Goal: Task Accomplishment & Management: Complete application form

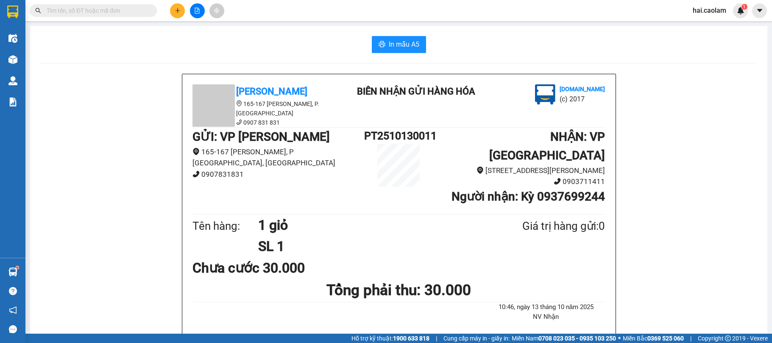
click at [113, 14] on input "text" at bounding box center [97, 10] width 100 height 9
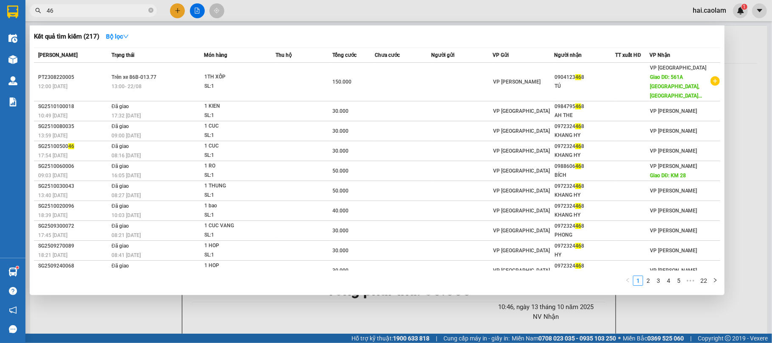
type input "4"
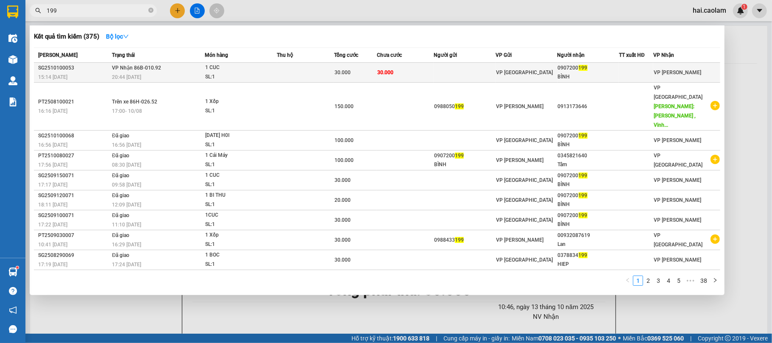
type input "199"
click at [411, 67] on td "30.000" at bounding box center [405, 73] width 57 height 20
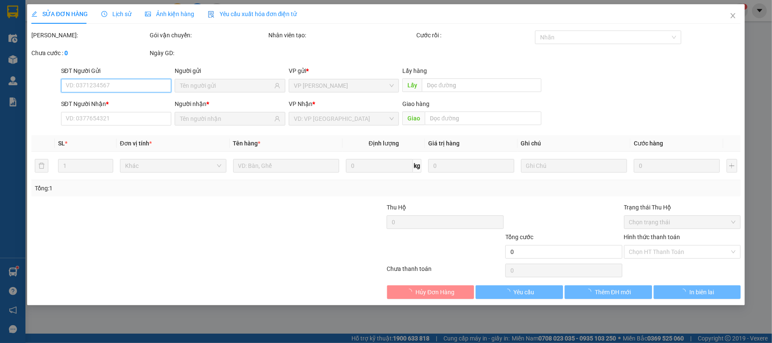
type input "0907200199"
type input "BÌNH"
type input "30.000"
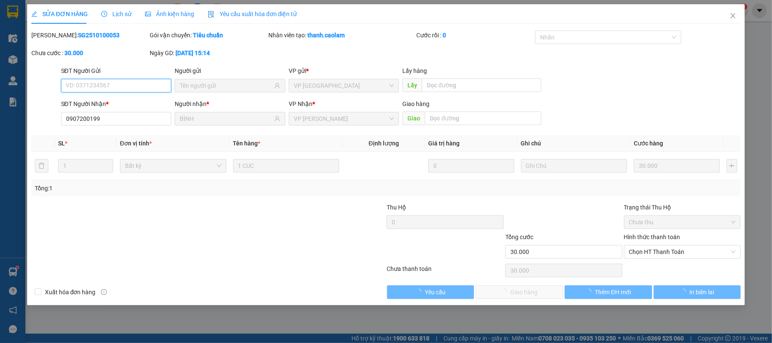
click at [667, 248] on span "Chọn HT Thanh Toán" at bounding box center [682, 251] width 107 height 13
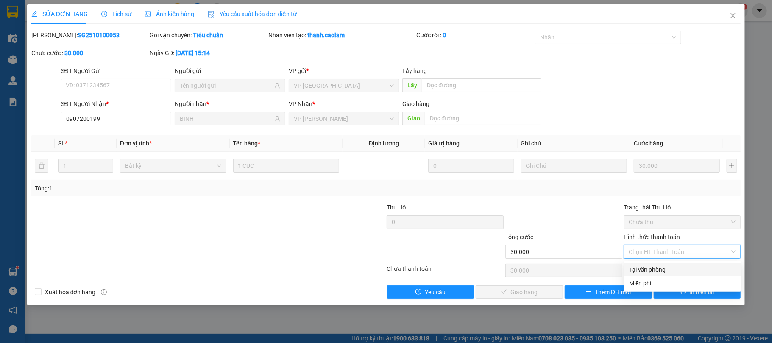
click at [652, 271] on div "Tại văn phòng" at bounding box center [682, 269] width 107 height 9
type input "0"
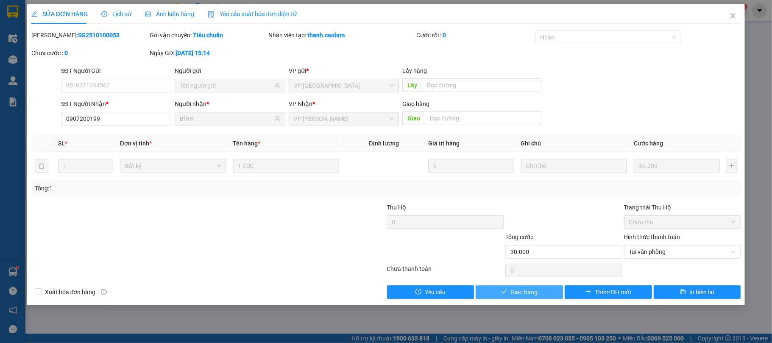
drag, startPoint x: 540, startPoint y: 290, endPoint x: 546, endPoint y: 287, distance: 7.0
click at [539, 290] on button "Giao hàng" at bounding box center [518, 292] width 87 height 14
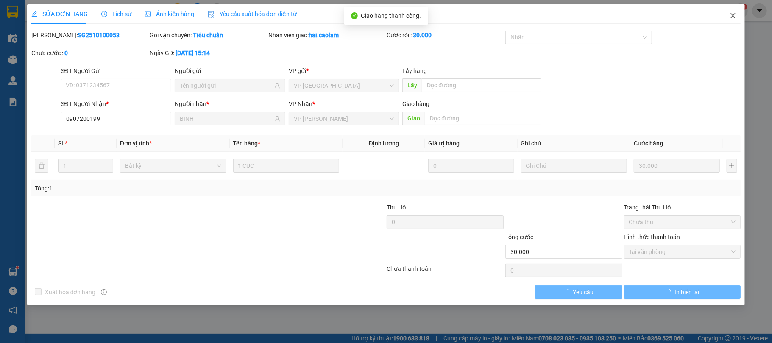
click at [736, 18] on icon "close" at bounding box center [732, 15] width 7 height 7
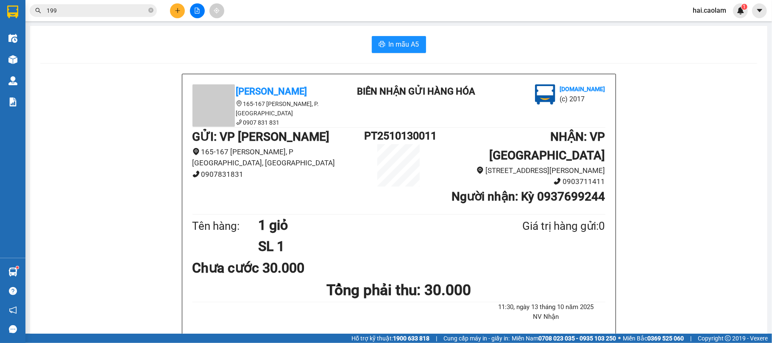
click at [104, 6] on input "199" at bounding box center [97, 10] width 100 height 9
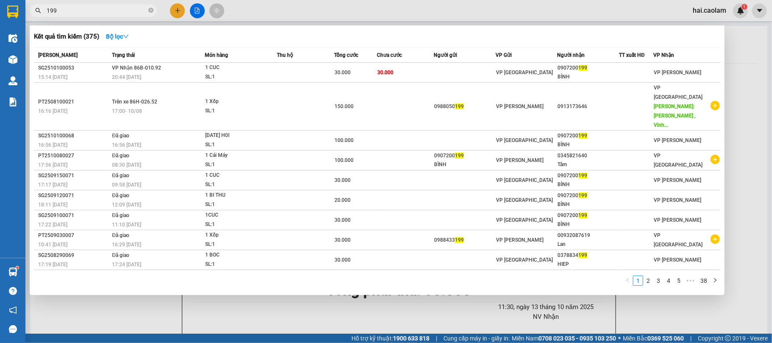
click at [103, 7] on input "199" at bounding box center [97, 10] width 100 height 9
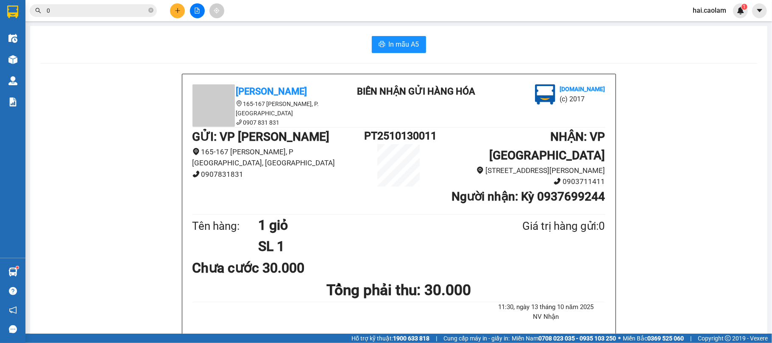
type input "0"
click at [169, 9] on div at bounding box center [197, 10] width 64 height 15
click at [177, 11] on icon "plus" at bounding box center [177, 10] width 5 height 0
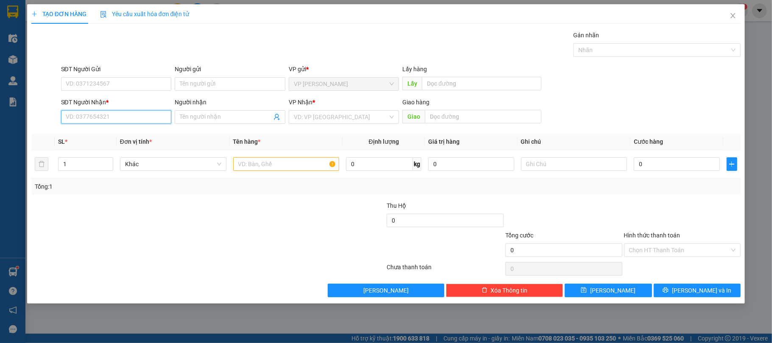
click at [112, 122] on input "SĐT Người Nhận *" at bounding box center [116, 117] width 111 height 14
type input "0917721788"
click at [197, 118] on input "Người nhận" at bounding box center [226, 116] width 92 height 9
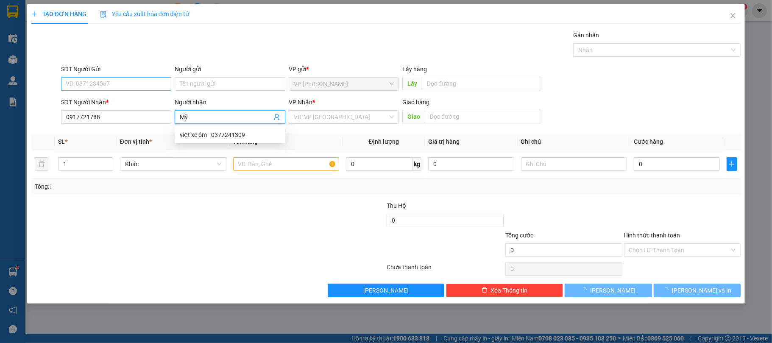
type input "Mỹ"
click at [124, 88] on input "SĐT Người Gửi" at bounding box center [116, 84] width 111 height 14
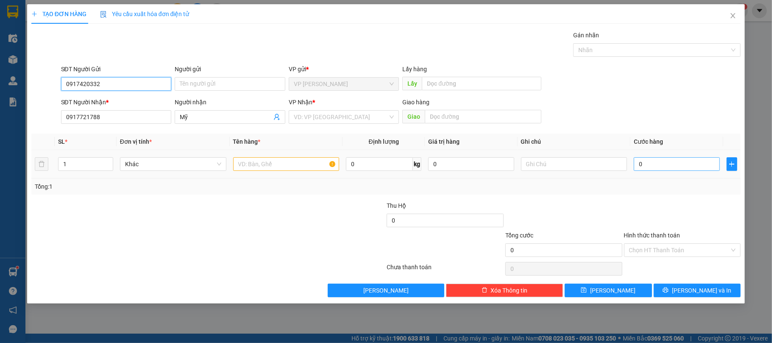
type input "0917420332"
click at [644, 161] on input "0" at bounding box center [676, 164] width 86 height 14
type input "4"
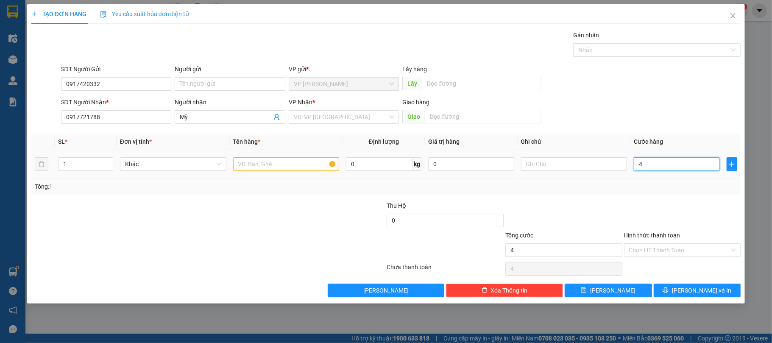
type input "40"
type input "40.000"
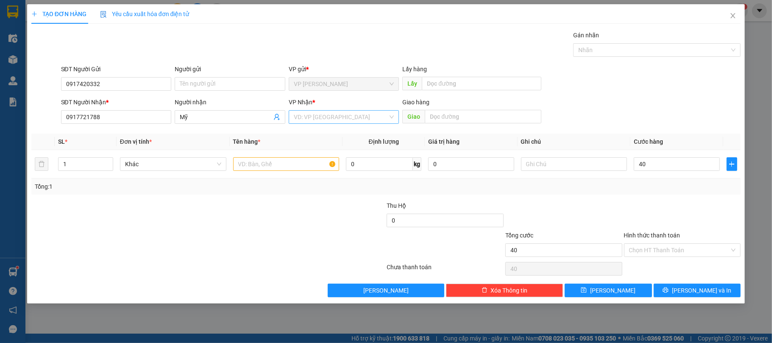
type input "40.000"
click at [353, 119] on input "search" at bounding box center [341, 117] width 94 height 13
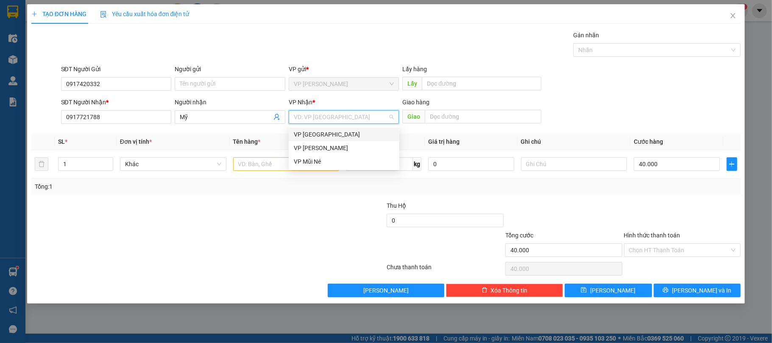
click at [344, 131] on div "VP [GEOGRAPHIC_DATA]" at bounding box center [344, 134] width 100 height 9
click at [274, 160] on input "text" at bounding box center [286, 164] width 106 height 14
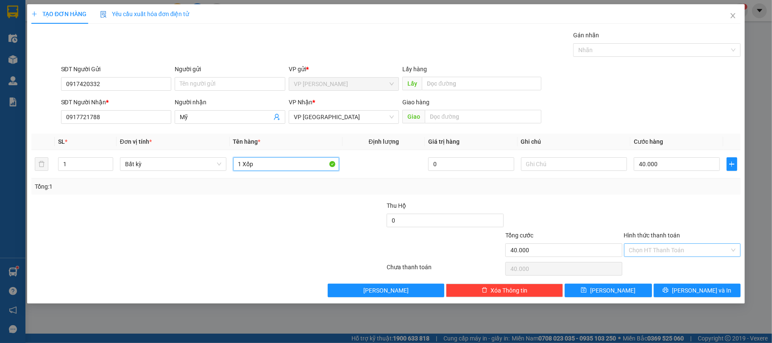
type input "1 Xốp"
click at [650, 246] on input "Hình thức thanh toán" at bounding box center [679, 250] width 101 height 13
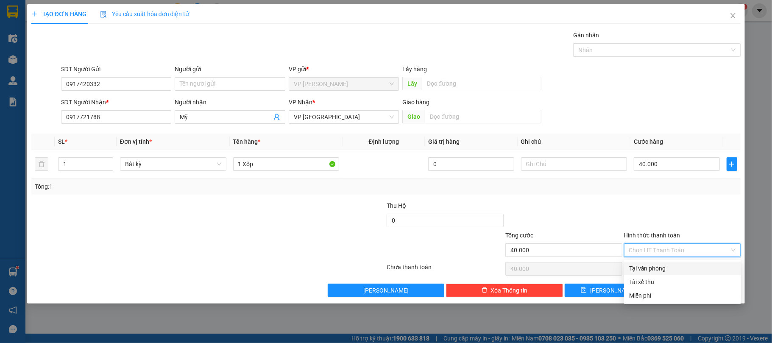
click at [659, 264] on div "Tại văn phòng" at bounding box center [682, 268] width 107 height 9
type input "0"
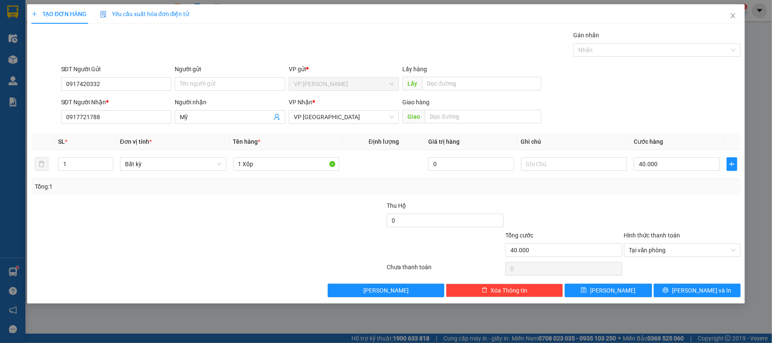
click at [656, 207] on div at bounding box center [682, 216] width 119 height 30
click at [694, 288] on span "[PERSON_NAME] và In" at bounding box center [701, 290] width 59 height 9
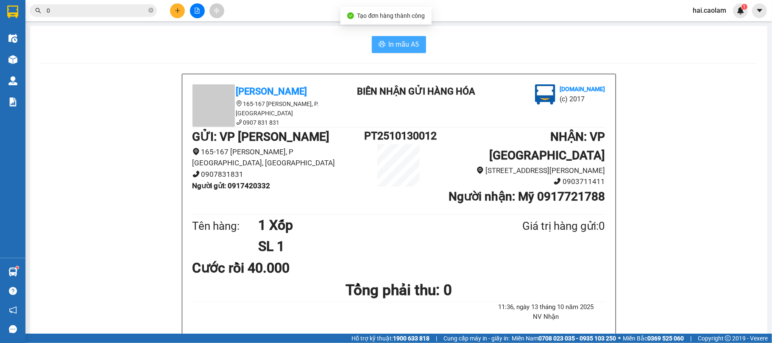
click at [406, 46] on span "In mẫu A5" at bounding box center [404, 44] width 31 height 11
click at [153, 11] on span "0" at bounding box center [93, 10] width 127 height 13
click at [151, 12] on icon "close-circle" at bounding box center [150, 10] width 5 height 5
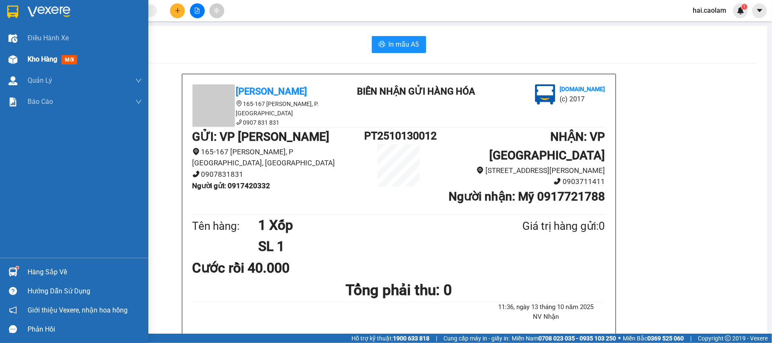
click at [20, 55] on div "Kho hàng mới" at bounding box center [74, 59] width 148 height 21
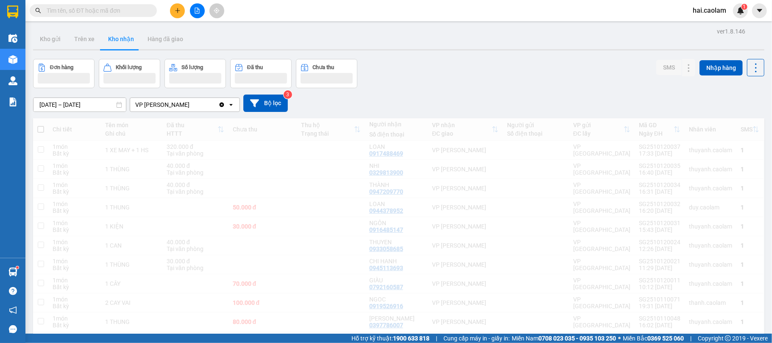
click at [468, 83] on div "Đơn hàng Khối lượng Số lượng Đã thu Chưa thu SMS Nhập hàng" at bounding box center [398, 73] width 731 height 29
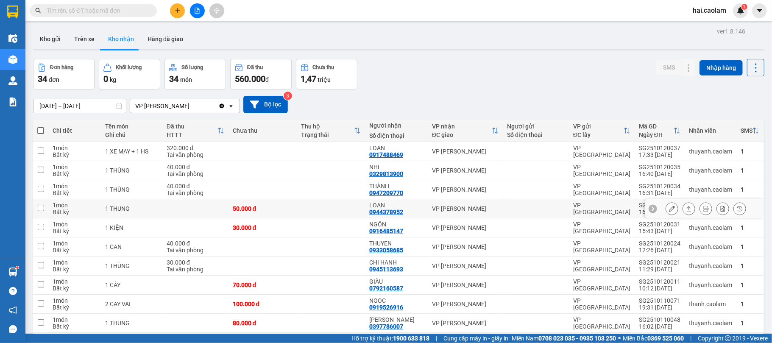
click at [421, 203] on td "LOAN 0944378952" at bounding box center [396, 208] width 63 height 19
checkbox input "true"
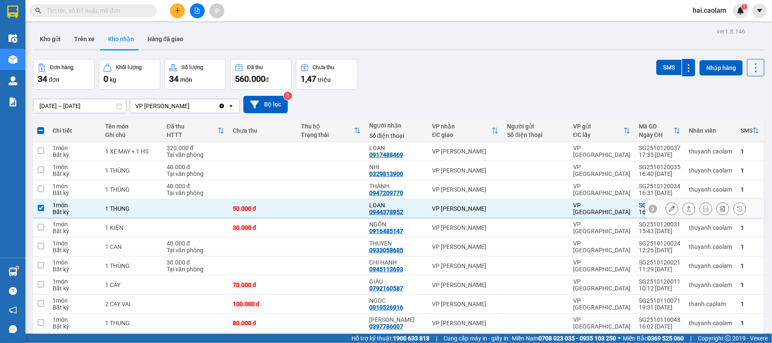
click at [669, 209] on icon at bounding box center [672, 209] width 6 height 6
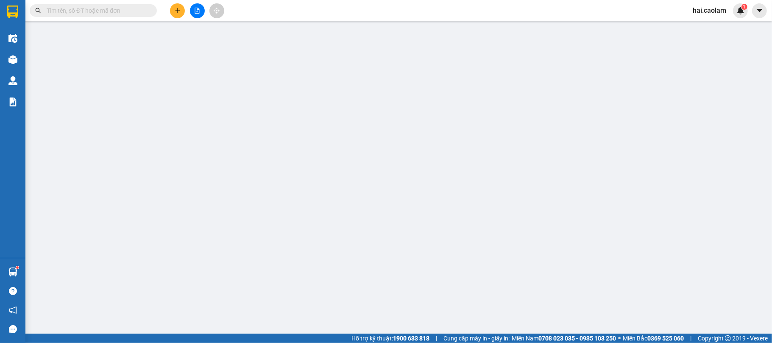
type input "0944378952"
type input "LOAN"
type input "50.000"
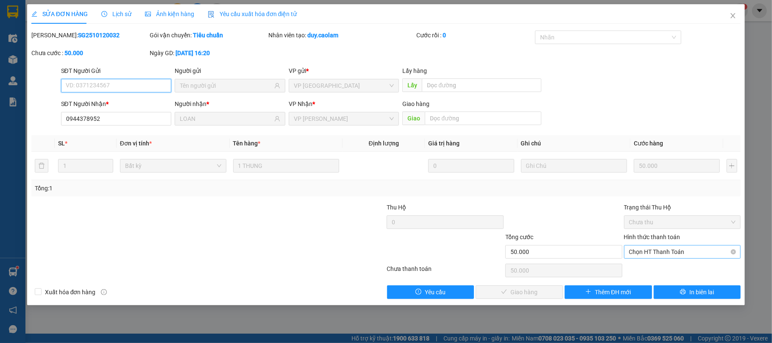
click at [653, 254] on span "Chọn HT Thanh Toán" at bounding box center [682, 251] width 107 height 13
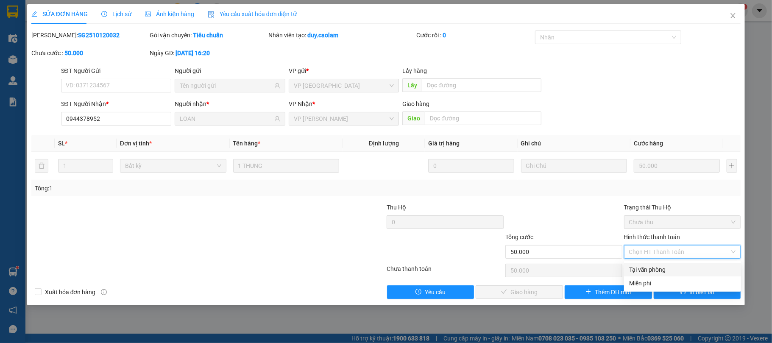
click at [650, 266] on div "Tại văn phòng" at bounding box center [682, 269] width 107 height 9
type input "0"
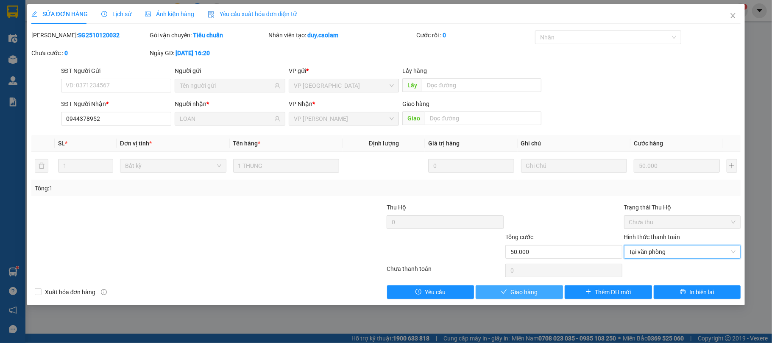
click at [530, 295] on span "Giao hàng" at bounding box center [523, 291] width 27 height 9
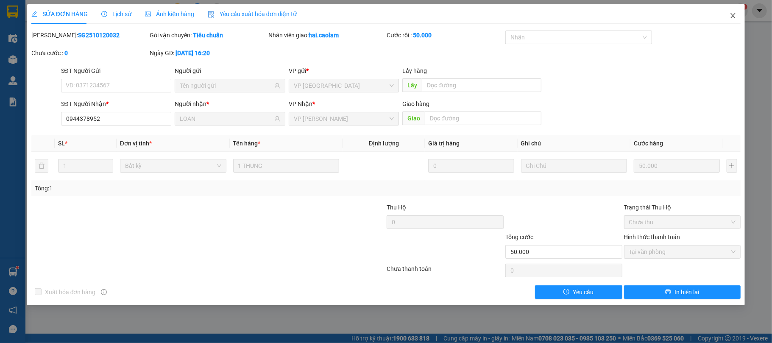
click at [738, 13] on span "Close" at bounding box center [733, 16] width 24 height 24
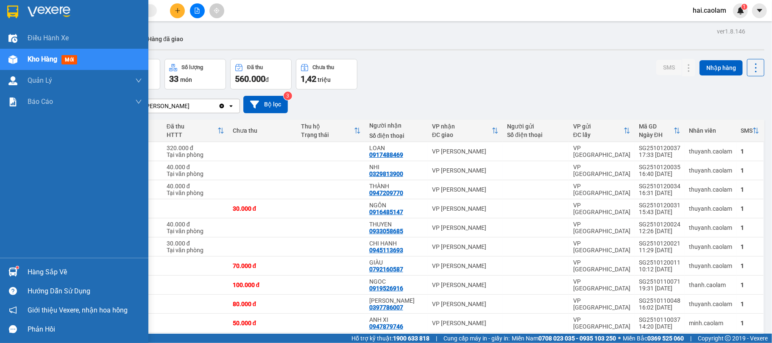
click at [21, 277] on div "Hàng sắp về" at bounding box center [74, 271] width 148 height 19
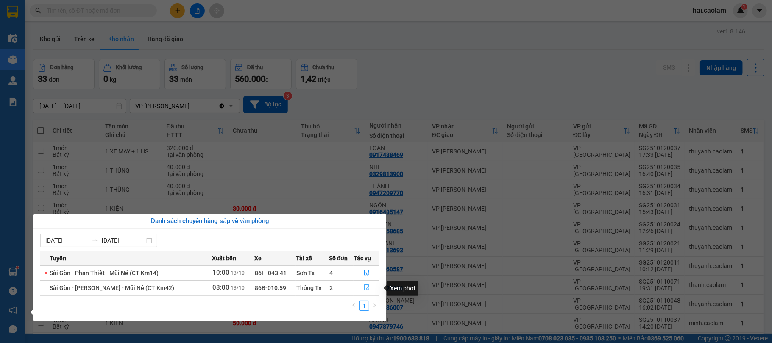
click at [365, 289] on icon "file-done" at bounding box center [366, 288] width 5 height 6
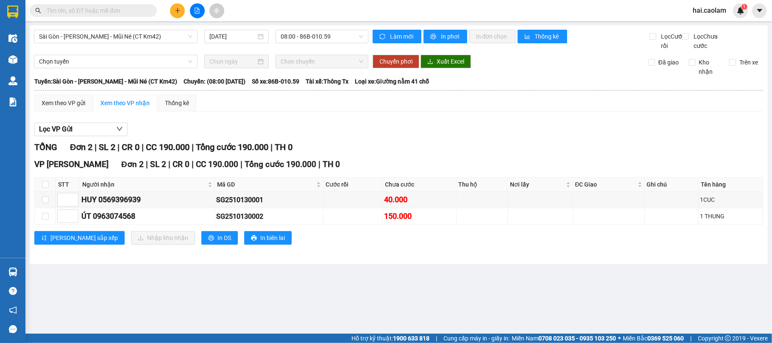
click at [104, 16] on span at bounding box center [93, 10] width 127 height 13
click at [112, 13] on input "text" at bounding box center [97, 10] width 100 height 9
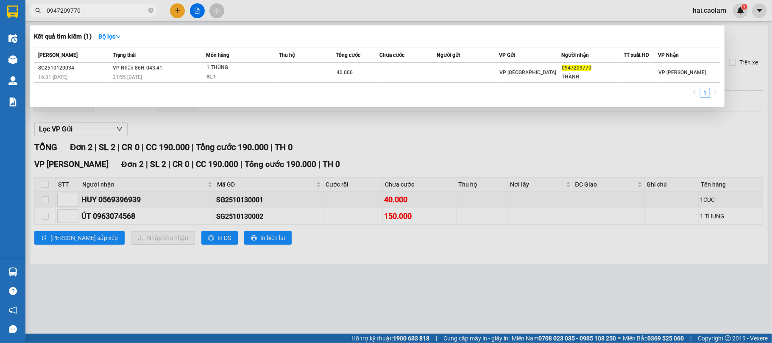
type input "0947209770"
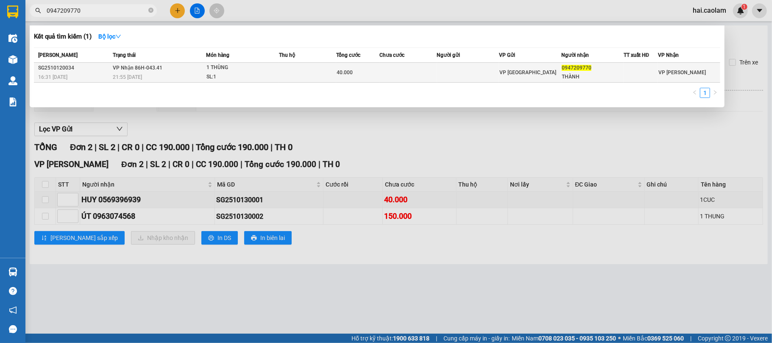
click at [472, 77] on td at bounding box center [468, 73] width 62 height 20
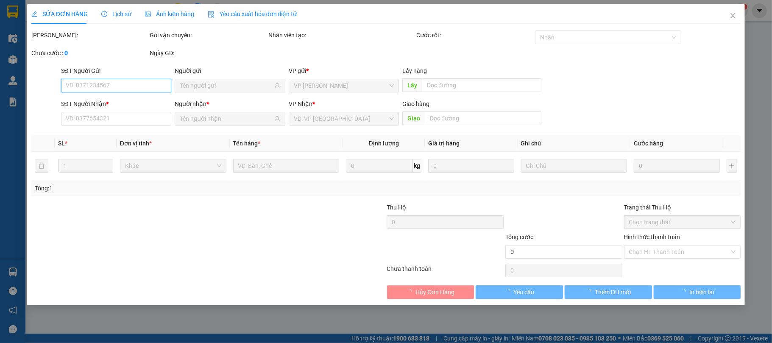
type input "0947209770"
type input "THÀNH"
type input "40.000"
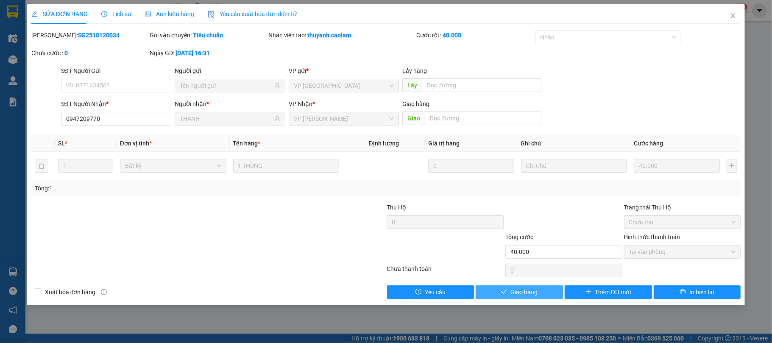
click at [519, 292] on span "Giao hàng" at bounding box center [523, 291] width 27 height 9
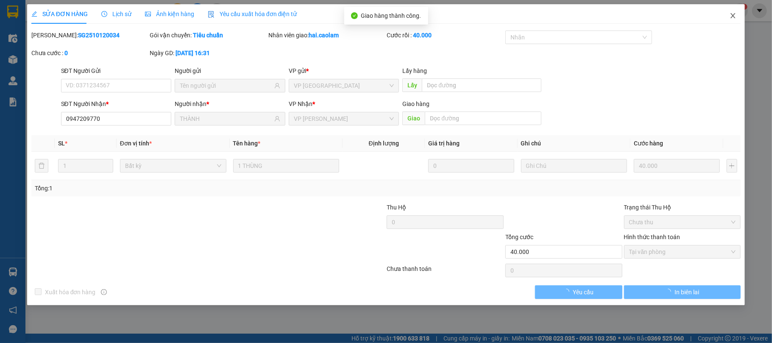
click at [736, 14] on span "Close" at bounding box center [733, 16] width 24 height 24
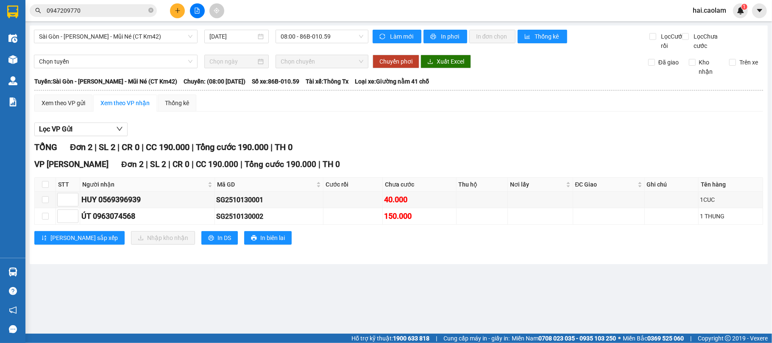
click at [171, 11] on button at bounding box center [177, 10] width 15 height 15
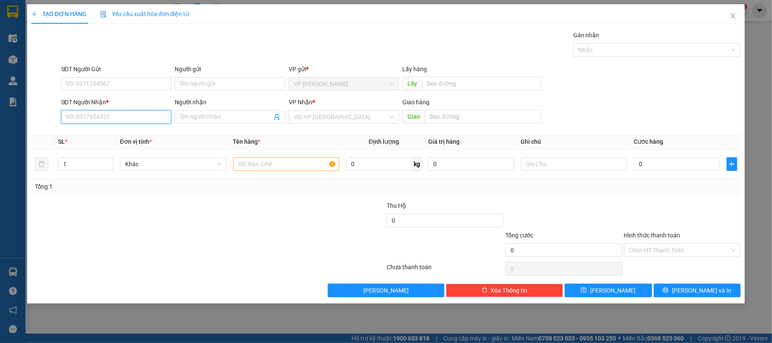
click at [126, 124] on input "SĐT Người Nhận *" at bounding box center [116, 117] width 111 height 14
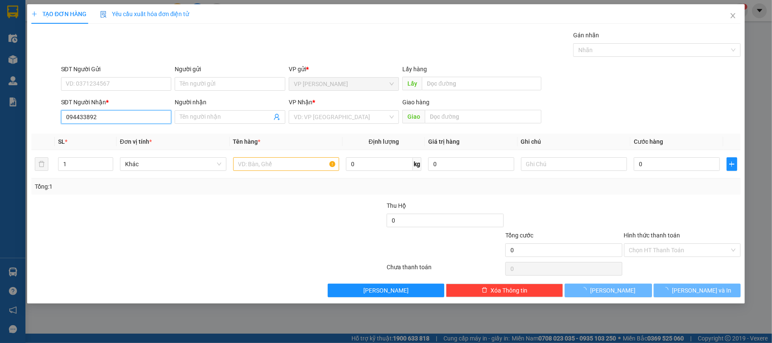
type input "0944338928"
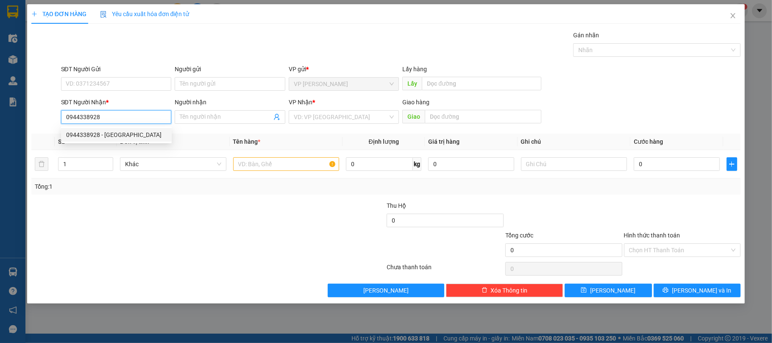
click at [103, 137] on div "0944338928 - [GEOGRAPHIC_DATA]" at bounding box center [116, 134] width 100 height 9
type input "Đông Hy"
type input "0944338928"
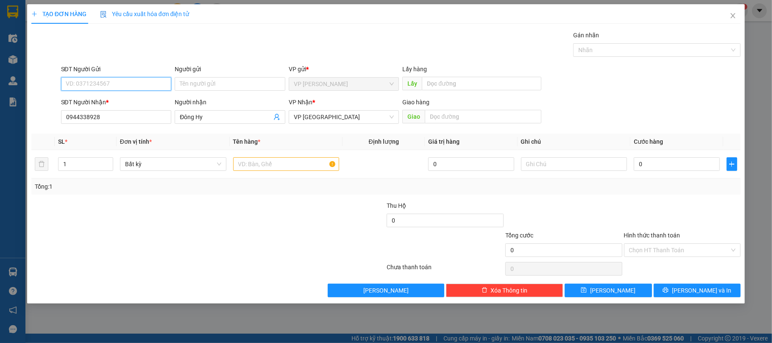
click at [133, 87] on input "SĐT Người Gửi" at bounding box center [116, 84] width 111 height 14
click at [172, 199] on div "Transit Pickup Surcharge Ids Transit Deliver Surcharge Ids Transit Deliver Surc…" at bounding box center [385, 164] width 709 height 267
click at [658, 155] on td "0" at bounding box center [676, 164] width 92 height 28
click at [651, 169] on input "0" at bounding box center [676, 164] width 86 height 14
type input "6"
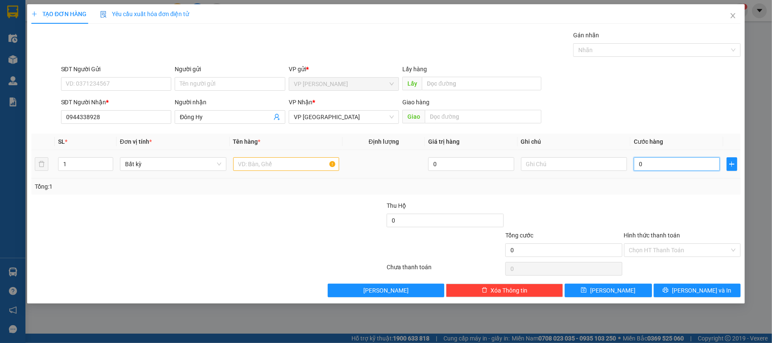
type input "6"
type input "60"
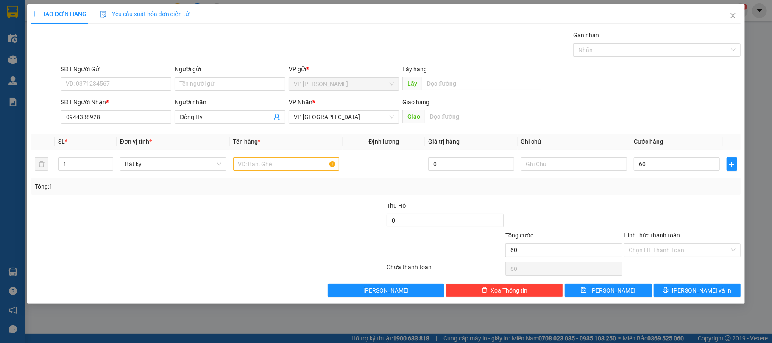
type input "60.000"
click at [356, 207] on div at bounding box center [326, 216] width 119 height 30
click at [278, 165] on input "text" at bounding box center [286, 164] width 106 height 14
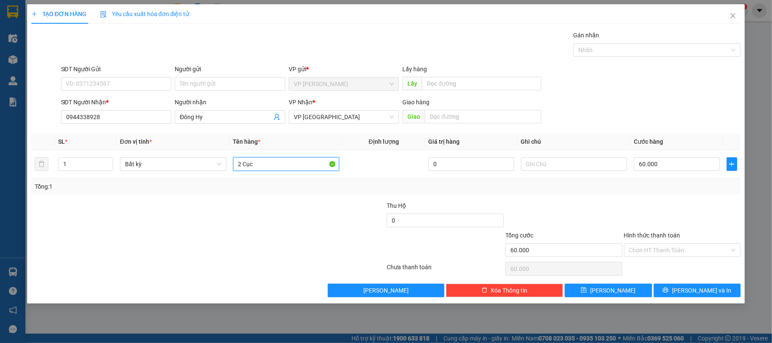
type input "2 Cục"
click at [604, 218] on div at bounding box center [563, 216] width 119 height 30
click at [631, 250] on input "Hình thức thanh toán" at bounding box center [679, 250] width 101 height 13
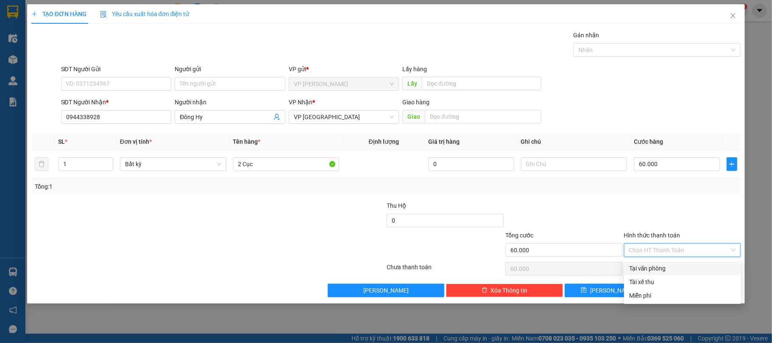
click at [646, 271] on div "Tại văn phòng" at bounding box center [682, 268] width 107 height 9
type input "0"
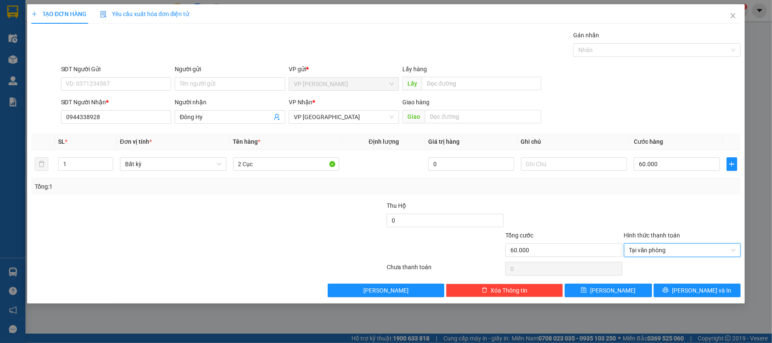
click at [614, 211] on div at bounding box center [563, 216] width 119 height 30
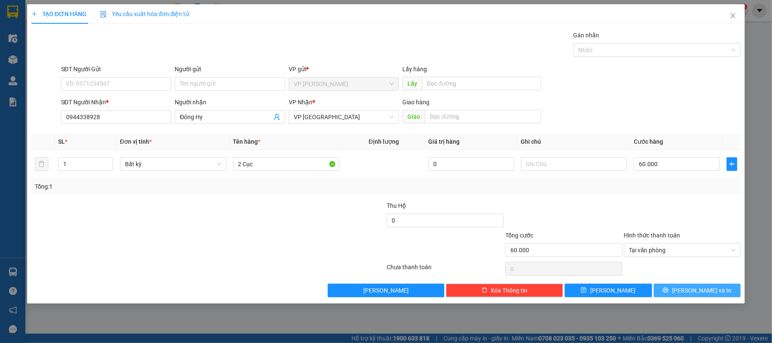
click at [697, 293] on span "[PERSON_NAME] và In" at bounding box center [701, 290] width 59 height 9
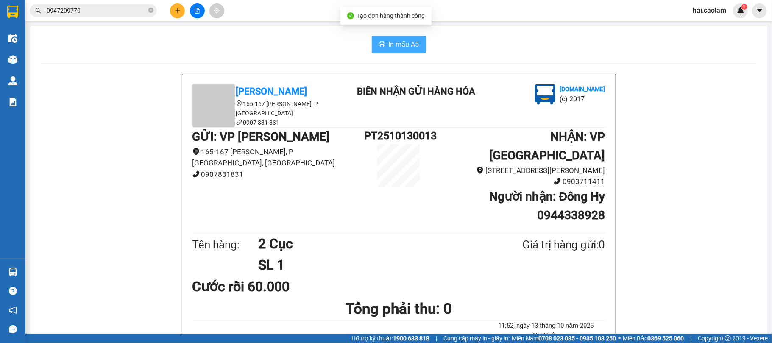
click at [383, 51] on button "In mẫu A5" at bounding box center [399, 44] width 54 height 17
click at [406, 41] on span "In mẫu A5" at bounding box center [404, 44] width 31 height 11
drag, startPoint x: 480, startPoint y: 34, endPoint x: 365, endPoint y: 16, distance: 115.8
click at [171, 6] on button at bounding box center [177, 10] width 15 height 15
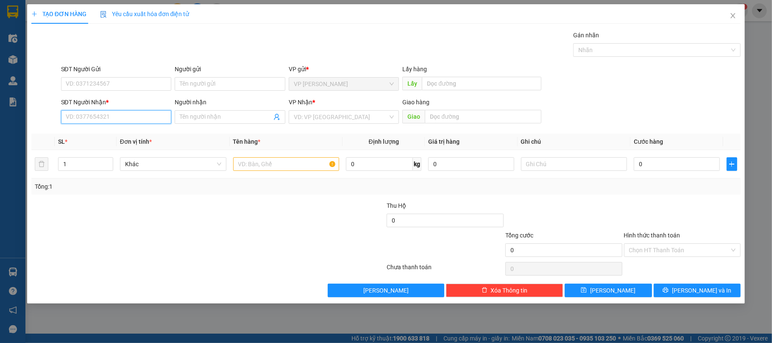
click at [119, 121] on input "SĐT Người Nhận *" at bounding box center [116, 117] width 111 height 14
type input "0835687898"
click at [135, 137] on div "0835687898 - [PERSON_NAME]" at bounding box center [116, 134] width 100 height 9
type input "[PERSON_NAME]"
type input "0835687898"
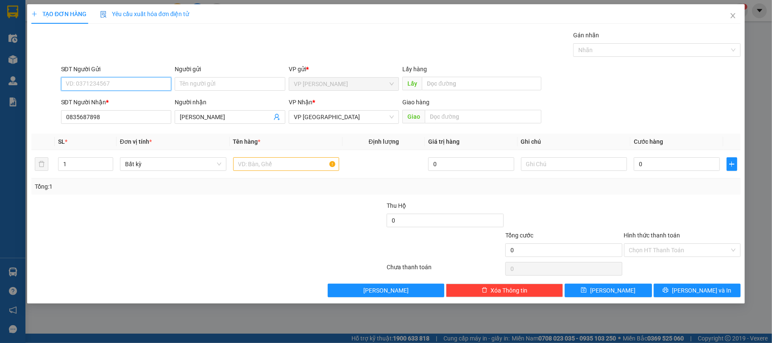
click at [106, 86] on input "SĐT Người Gửi" at bounding box center [116, 84] width 111 height 14
click at [112, 100] on div "0971111110 - Tâm" at bounding box center [116, 101] width 100 height 9
type input "0971111110"
type input "Tâm"
click at [670, 164] on input "0" at bounding box center [676, 164] width 86 height 14
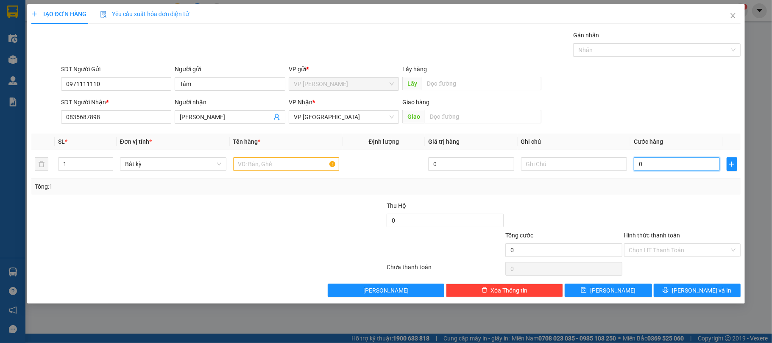
type input "3"
type input "30"
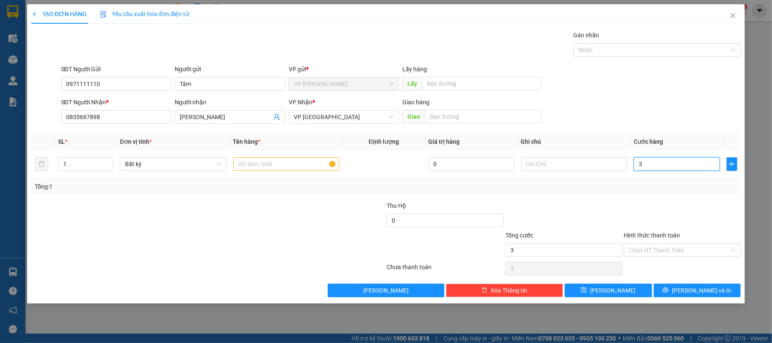
type input "30"
type input "30.000"
click at [277, 163] on input "text" at bounding box center [286, 164] width 106 height 14
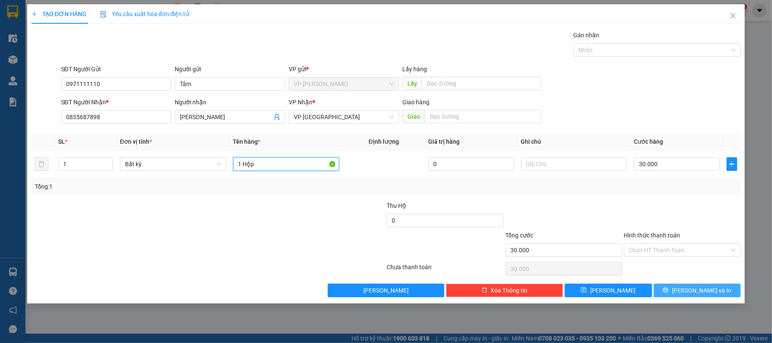
type input "1 Hộp"
click at [677, 293] on button "[PERSON_NAME] và In" at bounding box center [696, 290] width 87 height 14
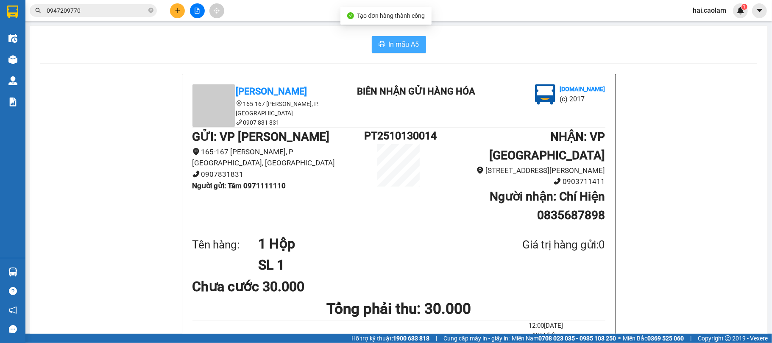
drag, startPoint x: 369, startPoint y: 32, endPoint x: 382, endPoint y: 46, distance: 19.2
drag, startPoint x: 382, startPoint y: 46, endPoint x: 568, endPoint y: 83, distance: 189.8
click at [383, 46] on button "In mẫu A5" at bounding box center [399, 44] width 54 height 17
click at [105, 14] on input "0947209770" at bounding box center [97, 10] width 100 height 9
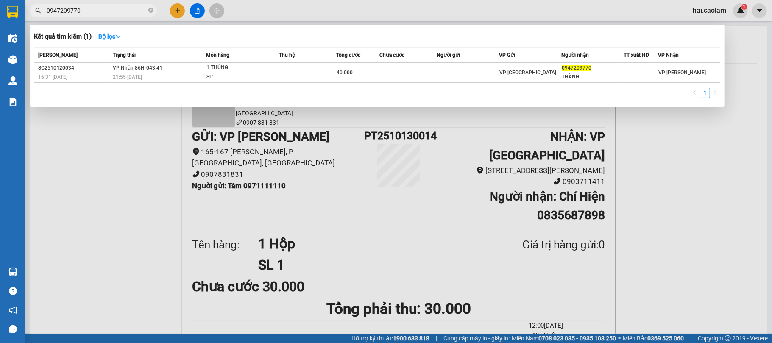
click at [105, 14] on input "0947209770" at bounding box center [97, 10] width 100 height 9
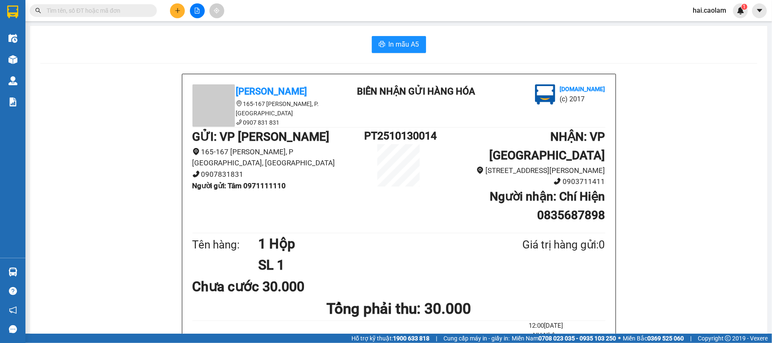
click at [177, 14] on button at bounding box center [177, 10] width 15 height 15
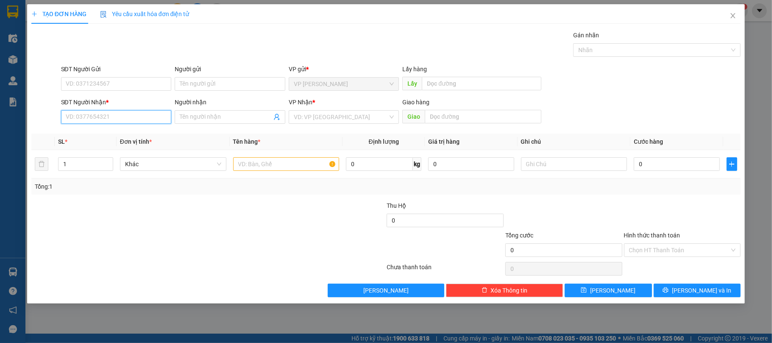
click at [138, 119] on input "SĐT Người Nhận *" at bounding box center [116, 117] width 111 height 14
click at [82, 131] on div "0398432863" at bounding box center [116, 134] width 100 height 9
type input "0398432863"
click at [199, 111] on span at bounding box center [230, 117] width 111 height 14
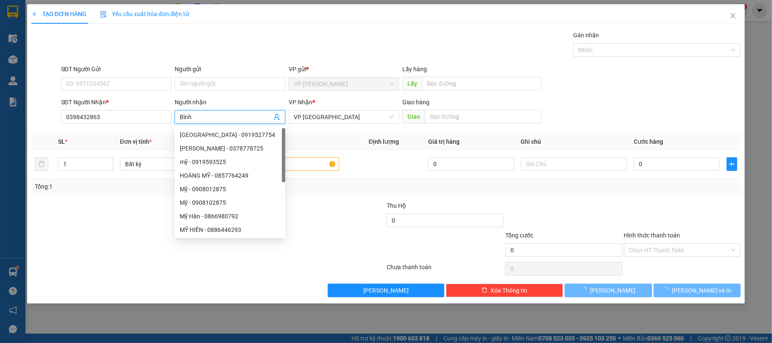
type input "Bình"
click at [117, 77] on div "SĐT Người Gửi VD: 0371234567" at bounding box center [116, 79] width 111 height 30
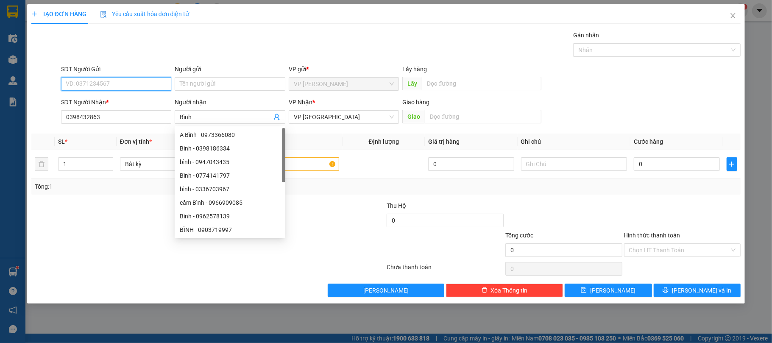
click at [117, 81] on input "SĐT Người Gửi" at bounding box center [116, 84] width 111 height 14
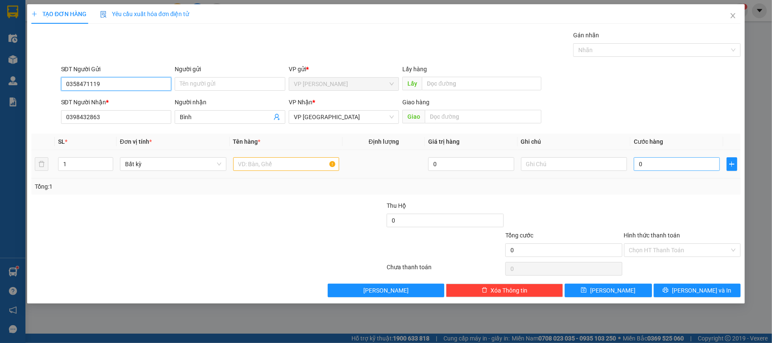
type input "0358471119"
click at [656, 160] on input "0" at bounding box center [676, 164] width 86 height 14
type input "4"
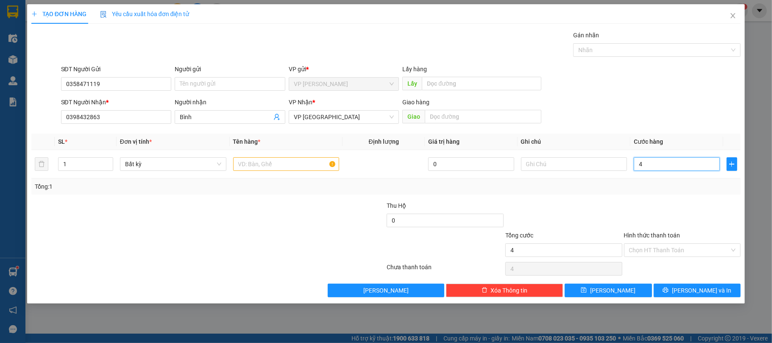
type input "40"
type input "40.000"
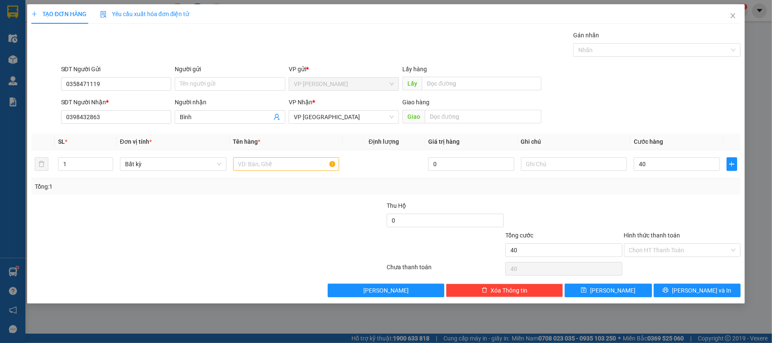
type input "40.000"
click at [195, 265] on div at bounding box center [209, 268] width 356 height 17
click at [476, 112] on input "text" at bounding box center [483, 117] width 117 height 14
type input "81 Hồng lạc , P Bảy Hiền , [GEOGRAPHIC_DATA]"
click at [621, 99] on div "SĐT Người Nhận * 0398432863 Người nhận Bình VP Nhận * VP [GEOGRAPHIC_DATA] Giao…" at bounding box center [400, 112] width 683 height 30
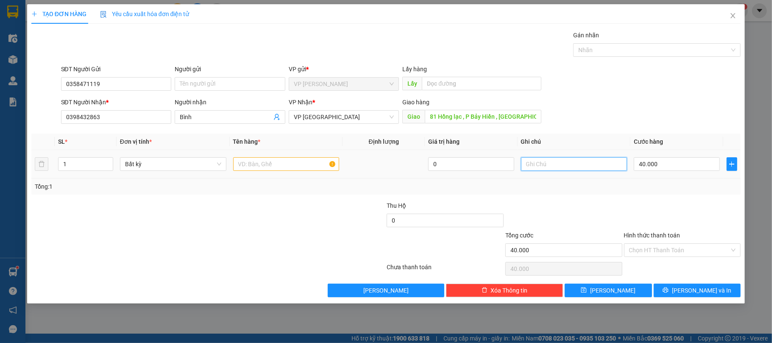
click at [556, 162] on input "text" at bounding box center [574, 164] width 106 height 14
type input "Xe Ôm Sau"
click at [610, 222] on div at bounding box center [563, 216] width 119 height 30
click at [268, 160] on input "text" at bounding box center [286, 164] width 106 height 14
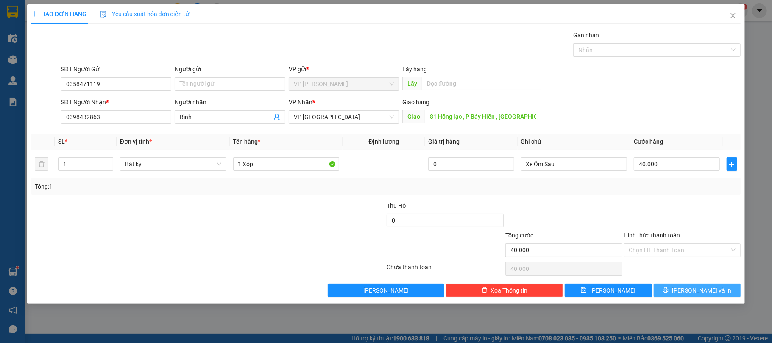
click at [695, 291] on span "[PERSON_NAME] và In" at bounding box center [701, 290] width 59 height 9
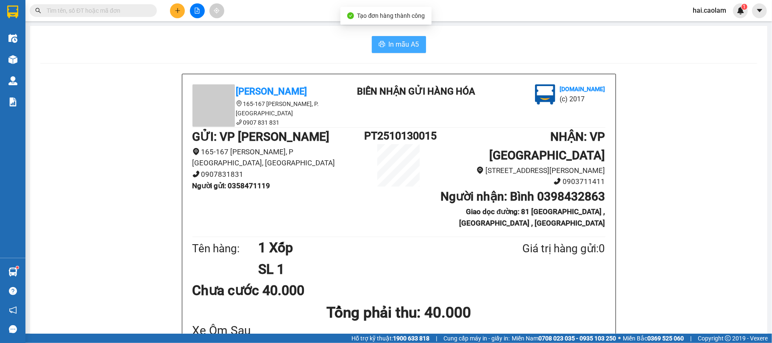
click at [419, 44] on button "In mẫu A5" at bounding box center [399, 44] width 54 height 17
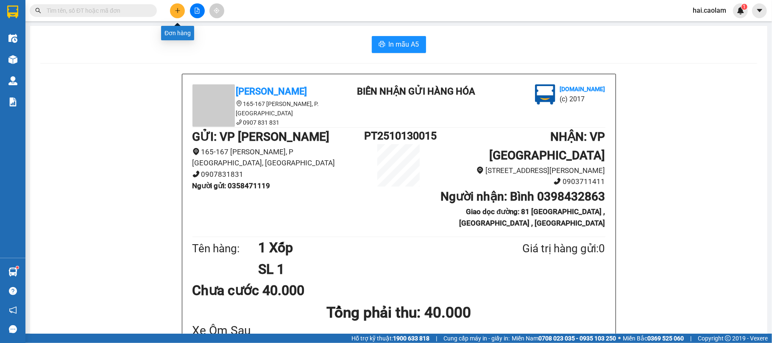
click at [177, 14] on button at bounding box center [177, 10] width 15 height 15
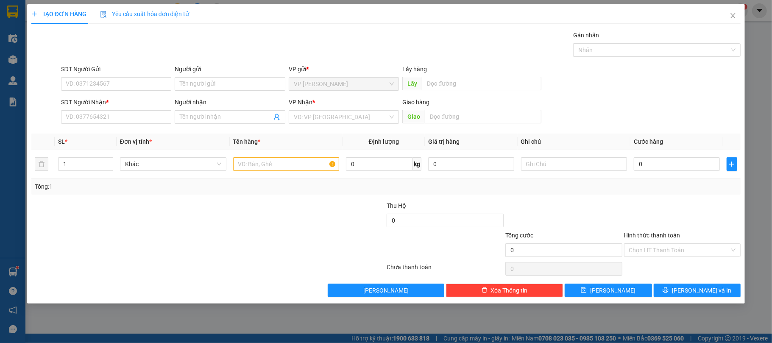
click at [204, 126] on div "Người nhận Tên người nhận" at bounding box center [230, 112] width 111 height 30
click at [205, 123] on span at bounding box center [230, 117] width 111 height 14
click at [230, 120] on input "Xưởng Huân" at bounding box center [226, 116] width 92 height 9
type input "Xưởng Huân"
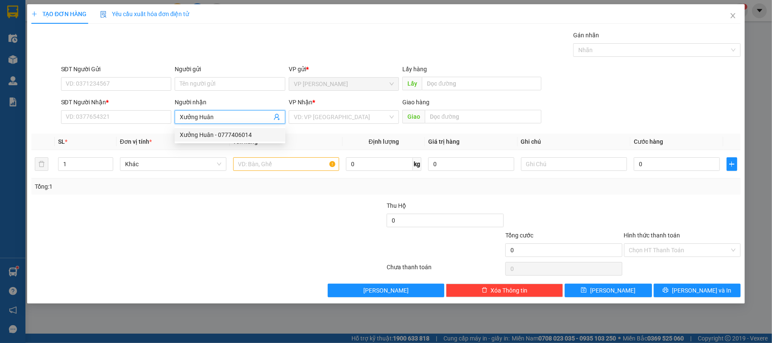
click at [217, 134] on div "Xưởng Huân - 0777406014" at bounding box center [230, 134] width 100 height 9
type input "0777406014"
click at [735, 11] on span "Close" at bounding box center [733, 16] width 24 height 24
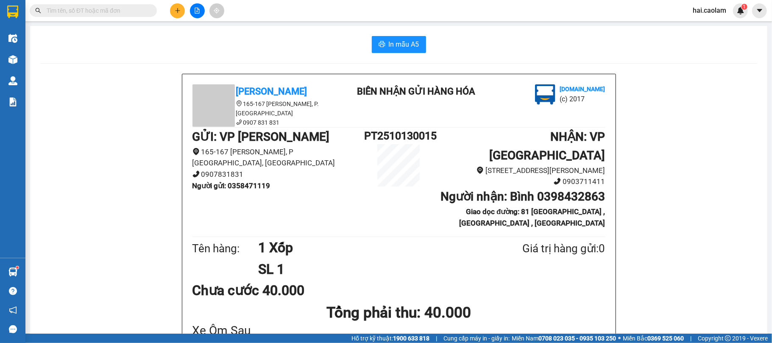
click at [129, 9] on input "text" at bounding box center [97, 10] width 100 height 9
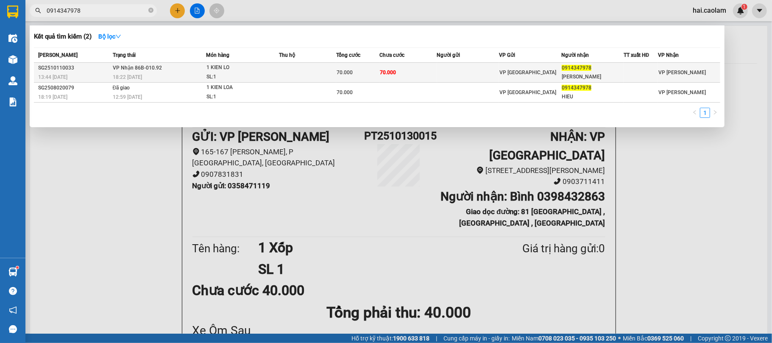
type input "0914347978"
click at [442, 69] on td at bounding box center [468, 73] width 62 height 20
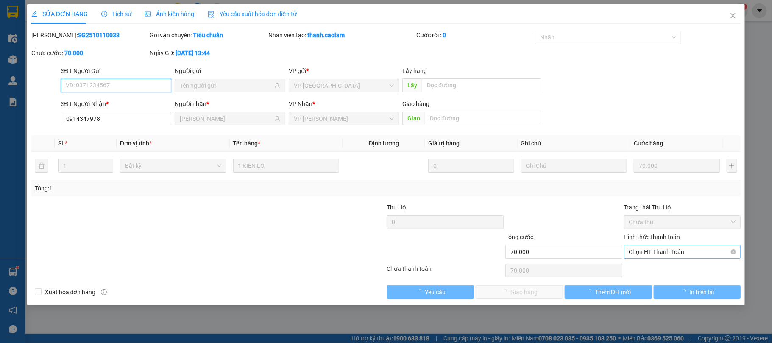
click at [662, 255] on span "Chọn HT Thanh Toán" at bounding box center [682, 251] width 107 height 13
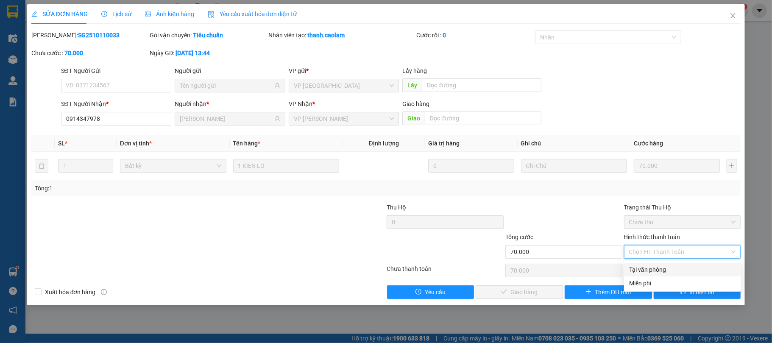
click at [661, 267] on div "Tại văn phòng" at bounding box center [682, 269] width 107 height 9
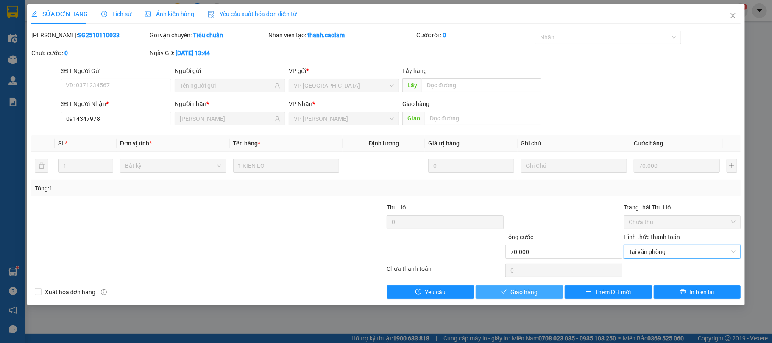
click at [548, 291] on button "Giao hàng" at bounding box center [518, 292] width 87 height 14
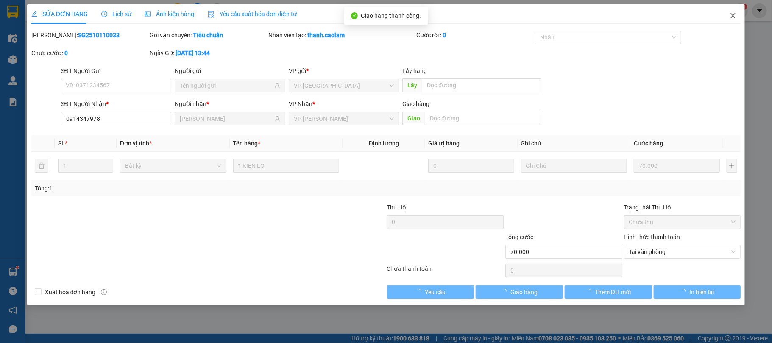
click at [733, 17] on icon "close" at bounding box center [733, 15] width 5 height 5
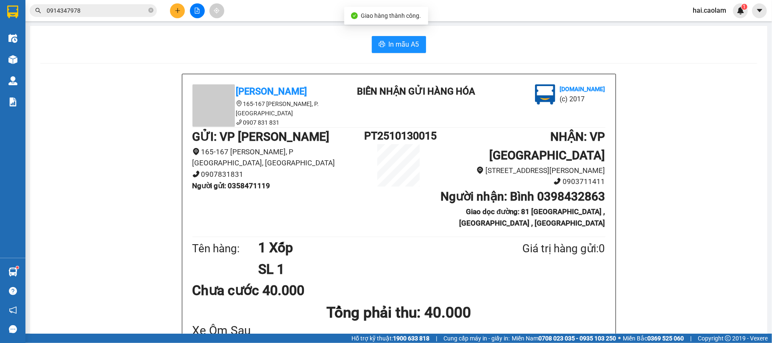
click at [177, 8] on icon "plus" at bounding box center [178, 11] width 6 height 6
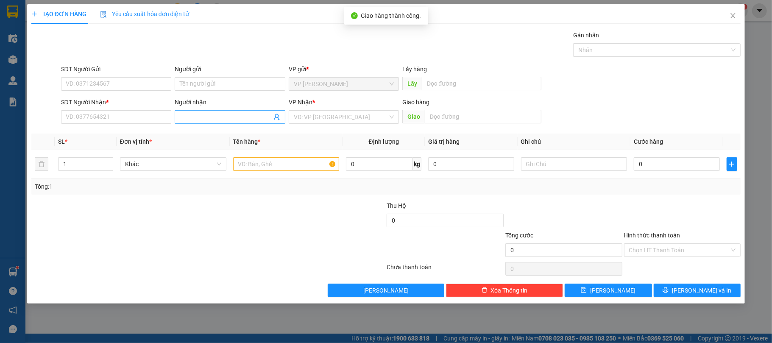
click at [219, 116] on input "Người nhận" at bounding box center [226, 116] width 92 height 9
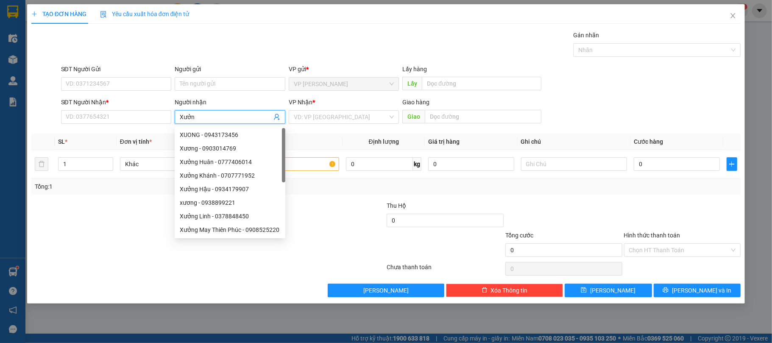
type input "Xưởng"
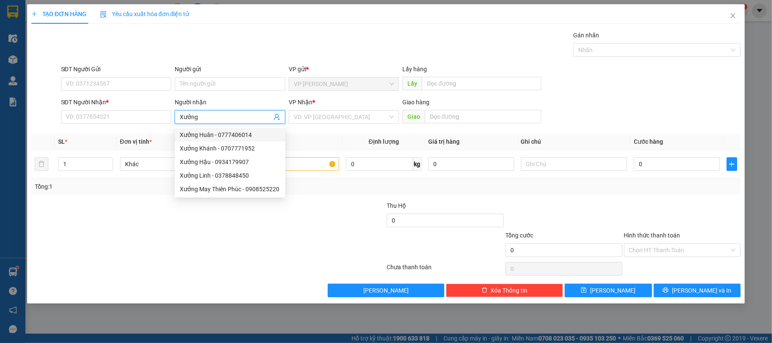
click at [222, 133] on div "Xưởng Huân - 0777406014" at bounding box center [230, 134] width 100 height 9
type input "0777406014"
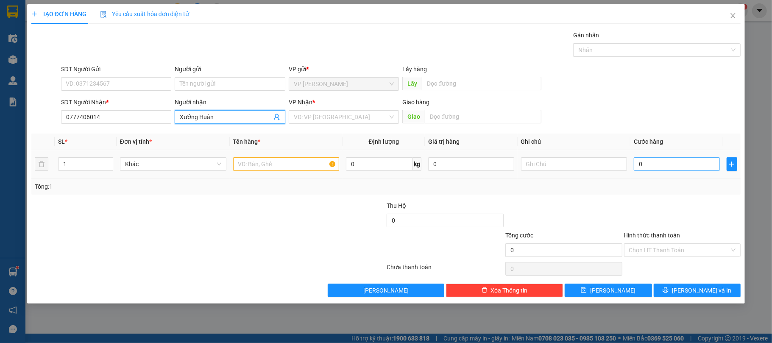
type input "Xưởng Huân"
click at [653, 164] on input "0" at bounding box center [676, 164] width 86 height 14
type input "8"
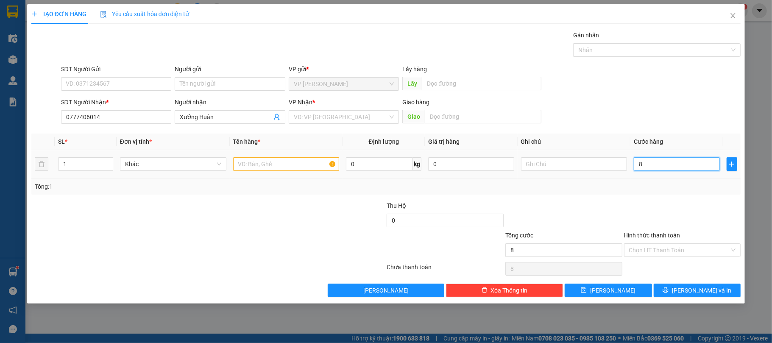
type input "80"
type input "80.000"
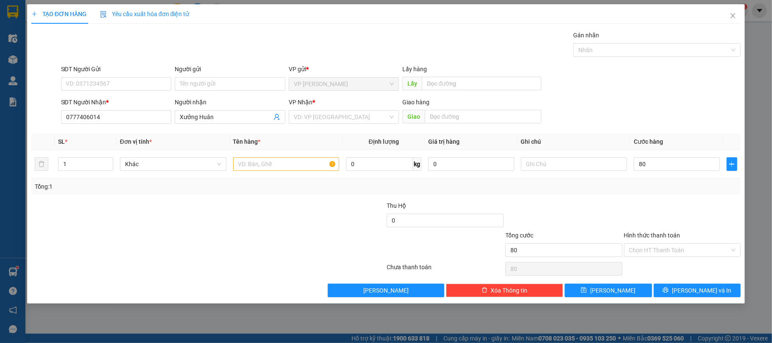
type input "80.000"
click at [336, 210] on div at bounding box center [326, 216] width 119 height 30
click at [342, 119] on input "search" at bounding box center [341, 117] width 94 height 13
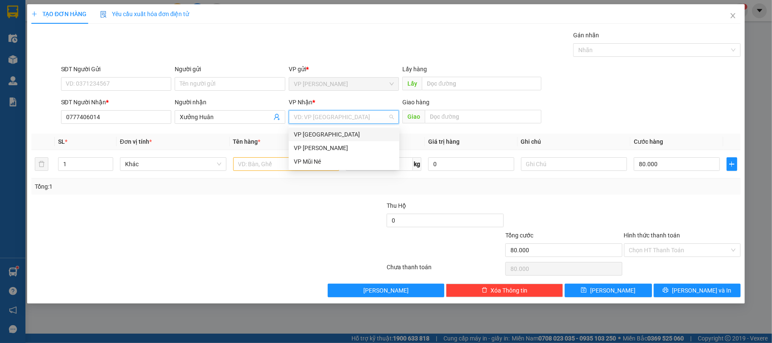
click at [336, 135] on div "VP [GEOGRAPHIC_DATA]" at bounding box center [344, 134] width 100 height 9
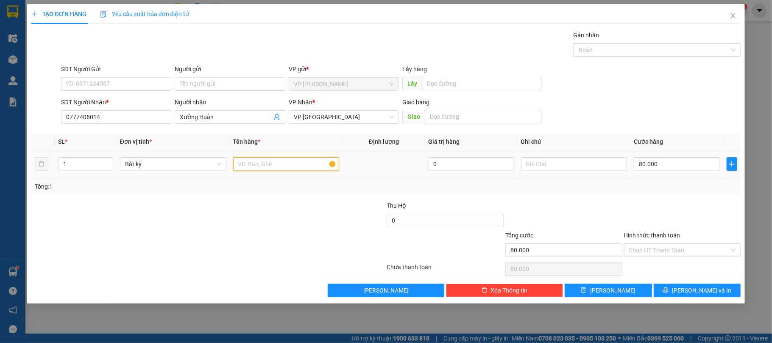
click at [244, 165] on input "text" at bounding box center [286, 164] width 106 height 14
type input "1 Bao"
drag, startPoint x: 679, startPoint y: 239, endPoint x: 669, endPoint y: 249, distance: 13.5
click at [677, 241] on div "Hình thức thanh toán" at bounding box center [682, 237] width 117 height 13
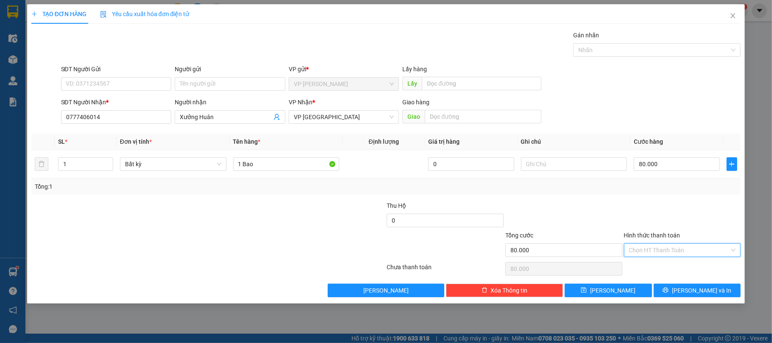
click at [669, 249] on input "Hình thức thanh toán" at bounding box center [679, 250] width 101 height 13
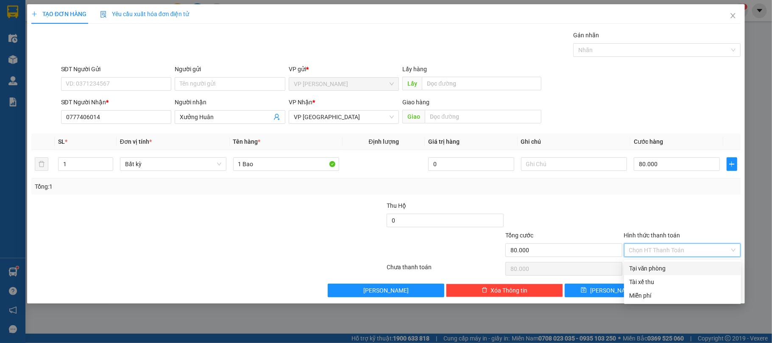
click at [656, 264] on div "Tại văn phòng" at bounding box center [682, 268] width 107 height 9
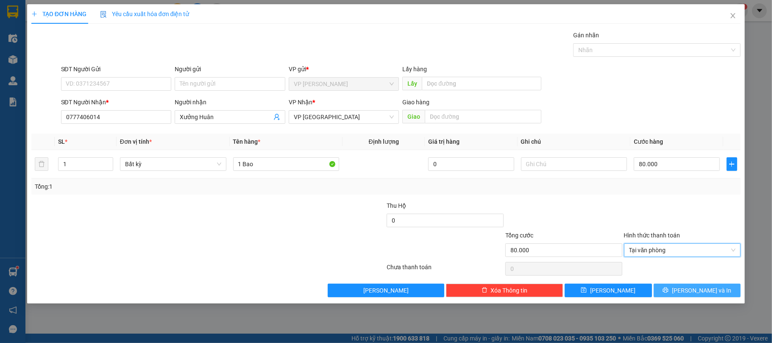
click at [697, 294] on span "[PERSON_NAME] và In" at bounding box center [701, 290] width 59 height 9
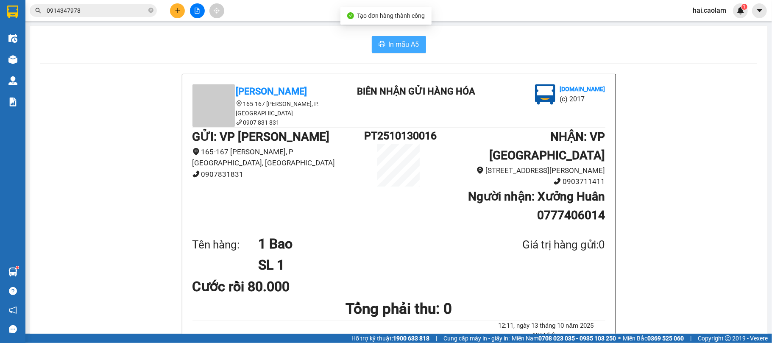
click at [410, 48] on span "In mẫu A5" at bounding box center [404, 44] width 31 height 11
click at [175, 11] on icon "plus" at bounding box center [178, 11] width 6 height 6
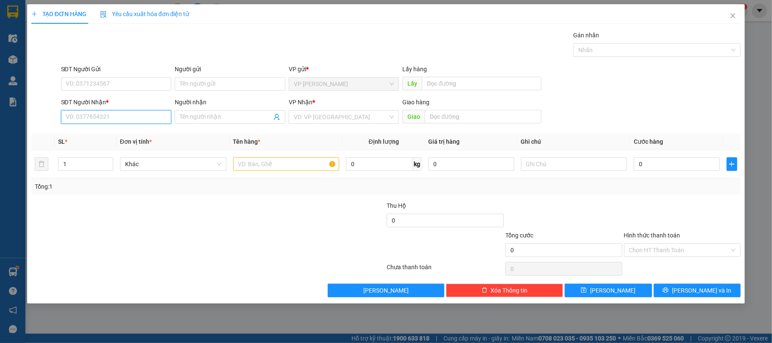
drag, startPoint x: 123, startPoint y: 119, endPoint x: 121, endPoint y: 113, distance: 7.1
click at [123, 119] on input "SĐT Người Nhận *" at bounding box center [116, 117] width 111 height 14
type input "0859774321"
click at [126, 136] on div "0859774321 - [PERSON_NAME]" at bounding box center [116, 134] width 100 height 9
type input "[PERSON_NAME]"
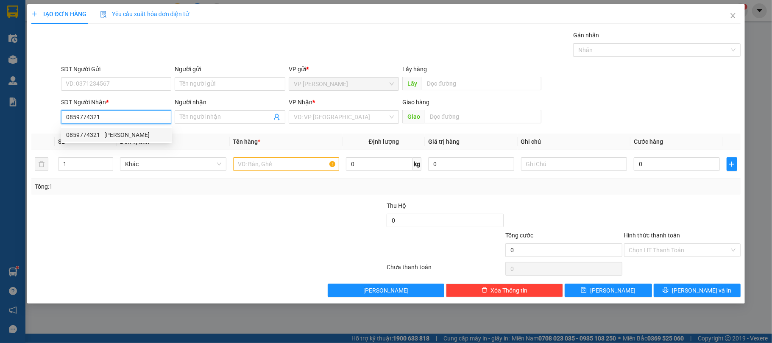
type input "[STREET_ADDRESS][PERSON_NAME] Bình,"
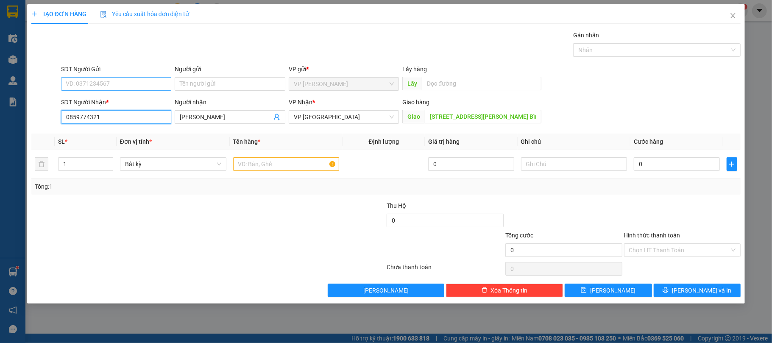
type input "0859774321"
click at [117, 80] on input "SĐT Người Gửi" at bounding box center [116, 84] width 111 height 14
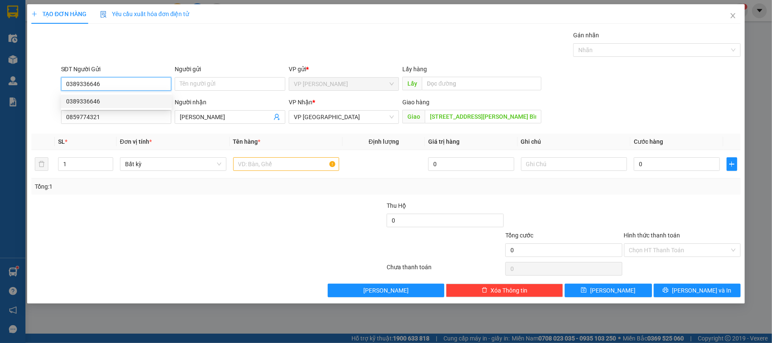
type input "0389336646"
click at [564, 123] on div "SĐT Người Nhận * 0859774321 Người nhận Anh Duy VP Nhận * VP [GEOGRAPHIC_DATA] G…" at bounding box center [400, 112] width 683 height 30
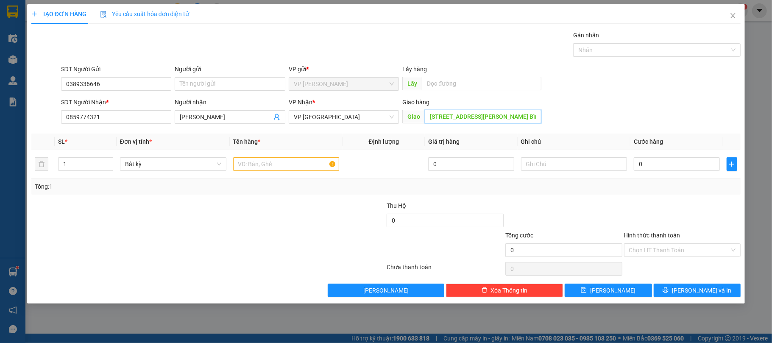
click at [478, 116] on input "[STREET_ADDRESS][PERSON_NAME] Bình," at bounding box center [483, 117] width 117 height 14
click at [650, 122] on div "SĐT Người Nhận * 0859774321 Người nhận Anh Duy VP Nhận * VP [GEOGRAPHIC_DATA] G…" at bounding box center [400, 112] width 683 height 30
click at [564, 164] on input "text" at bounding box center [574, 164] width 106 height 14
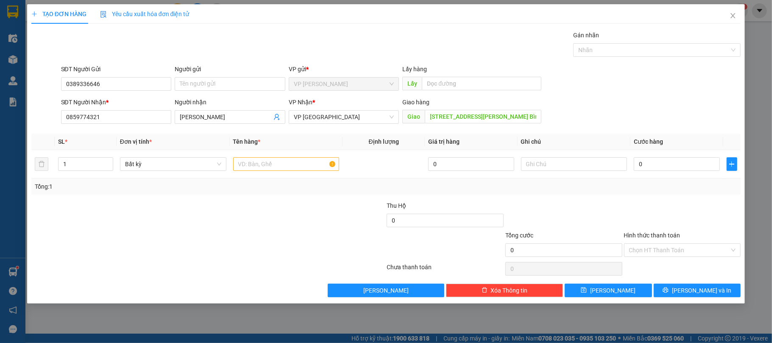
click at [597, 110] on div "SĐT Người Nhận * 0859774321 Người nhận Anh Duy VP Nhận * VP [GEOGRAPHIC_DATA] G…" at bounding box center [400, 112] width 683 height 30
click at [565, 164] on input "text" at bounding box center [574, 164] width 106 height 14
click at [589, 114] on div "SĐT Người Nhận * 0859774321 Người nhận Anh Duy VP Nhận * VP [GEOGRAPHIC_DATA] G…" at bounding box center [400, 112] width 683 height 30
click at [548, 166] on input "text" at bounding box center [574, 164] width 106 height 14
click at [650, 167] on input "0" at bounding box center [676, 164] width 86 height 14
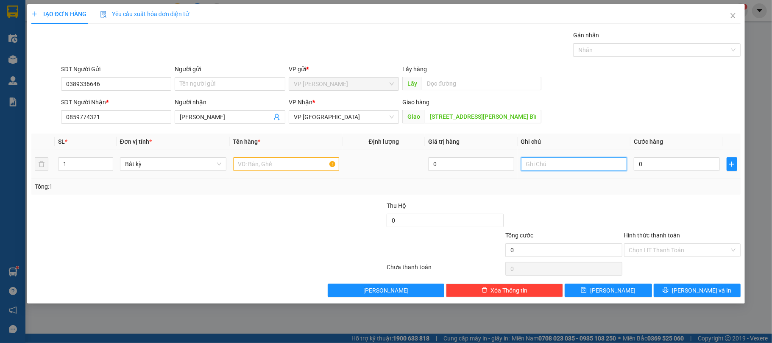
click at [558, 166] on input "text" at bounding box center [574, 164] width 106 height 14
click at [578, 148] on th "Ghi chú" at bounding box center [573, 141] width 113 height 17
click at [584, 119] on div "SĐT Người Nhận * 0859774321 Người nhận Anh Duy VP Nhận * VP [GEOGRAPHIC_DATA] G…" at bounding box center [400, 112] width 683 height 30
click at [571, 168] on input "text" at bounding box center [574, 164] width 106 height 14
click at [581, 123] on div "SĐT Người Nhận * 0859774321 Người nhận Anh Duy VP Nhận * VP [GEOGRAPHIC_DATA] G…" at bounding box center [400, 112] width 683 height 30
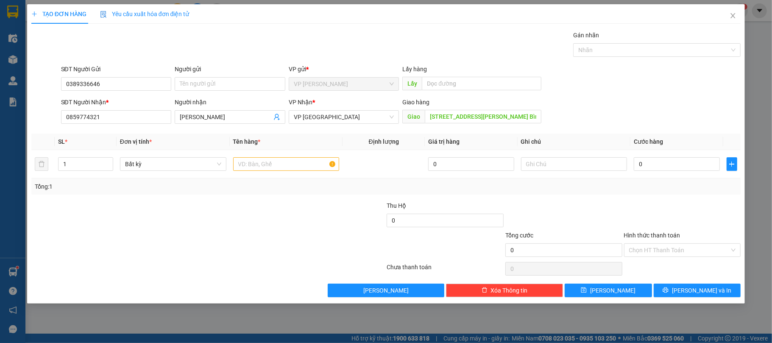
click at [586, 110] on div "SĐT Người Nhận * 0859774321 Người nhận Anh Duy VP Nhận * VP [GEOGRAPHIC_DATA] G…" at bounding box center [400, 112] width 683 height 30
click at [651, 167] on input "0" at bounding box center [676, 164] width 86 height 14
type input "2"
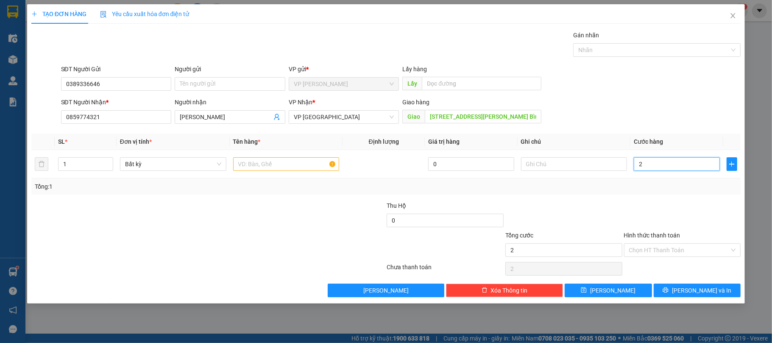
type input "20"
type input "200"
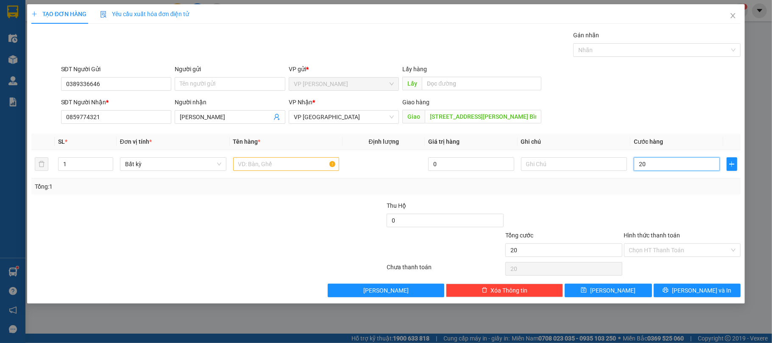
type input "200"
type input "200.000"
click at [283, 214] on div at bounding box center [326, 216] width 119 height 30
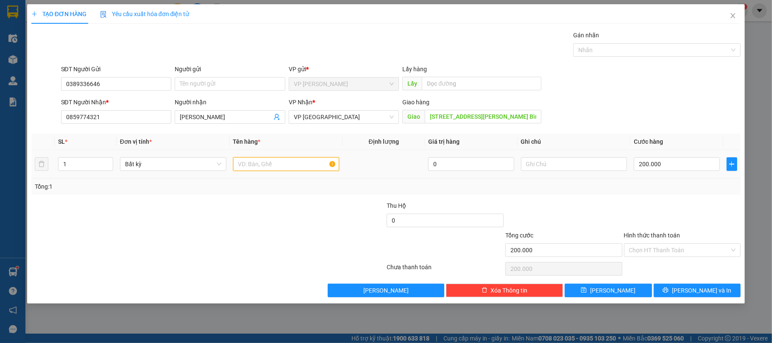
click at [271, 167] on input "text" at bounding box center [286, 164] width 106 height 14
type input "2 Thùng"
click at [581, 226] on div at bounding box center [563, 216] width 119 height 30
click at [580, 222] on div at bounding box center [563, 216] width 119 height 30
click at [682, 253] on input "Hình thức thanh toán" at bounding box center [679, 250] width 101 height 13
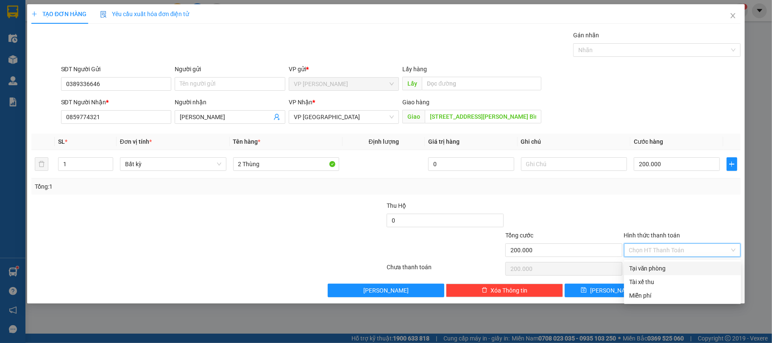
click at [669, 265] on div "Tại văn phòng" at bounding box center [682, 268] width 107 height 9
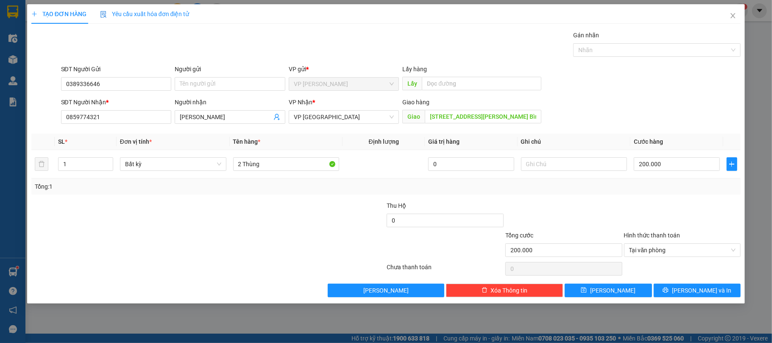
click at [628, 206] on div at bounding box center [682, 216] width 119 height 30
click at [692, 289] on span "[PERSON_NAME] và In" at bounding box center [701, 290] width 59 height 9
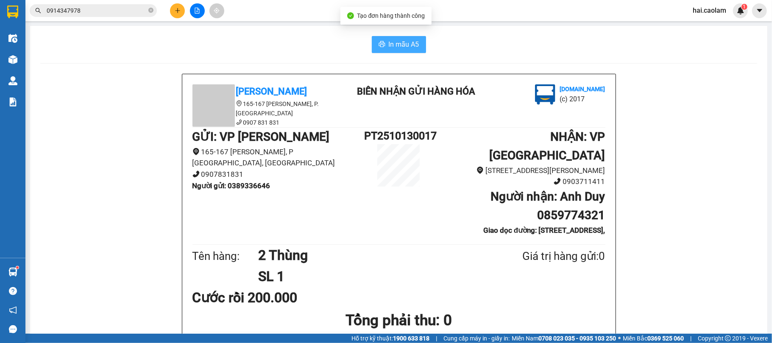
click at [389, 43] on span "In mẫu A5" at bounding box center [404, 44] width 31 height 11
click at [394, 46] on span "In mẫu A5" at bounding box center [404, 44] width 31 height 11
click at [176, 11] on icon "plus" at bounding box center [177, 10] width 5 height 0
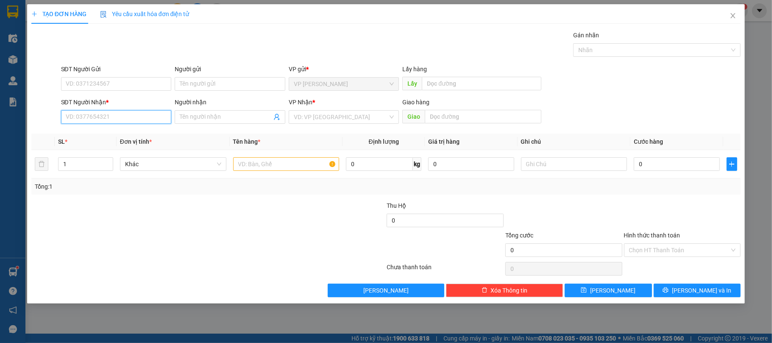
click at [134, 122] on input "SĐT Người Nhận *" at bounding box center [116, 117] width 111 height 14
type input "0945794160"
click at [120, 120] on input "0945794160" at bounding box center [116, 117] width 111 height 14
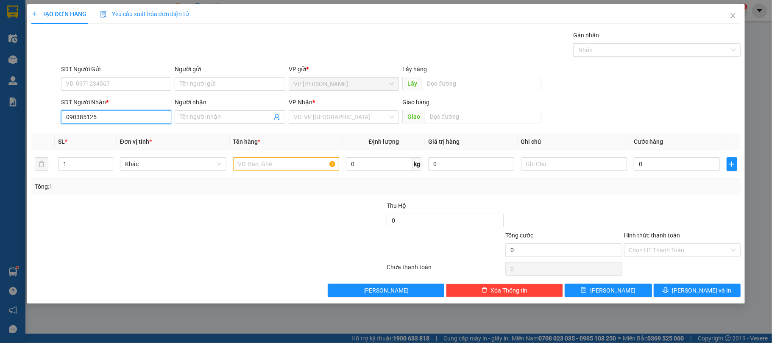
type input "0903851252"
click at [116, 136] on div "0903851252 - Vinh" at bounding box center [116, 134] width 100 height 9
type input "Vinh"
type input "0903851252"
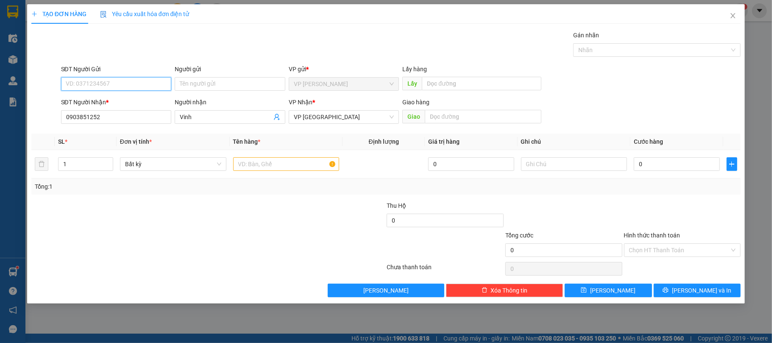
click at [117, 90] on input "SĐT Người Gửi" at bounding box center [116, 84] width 111 height 14
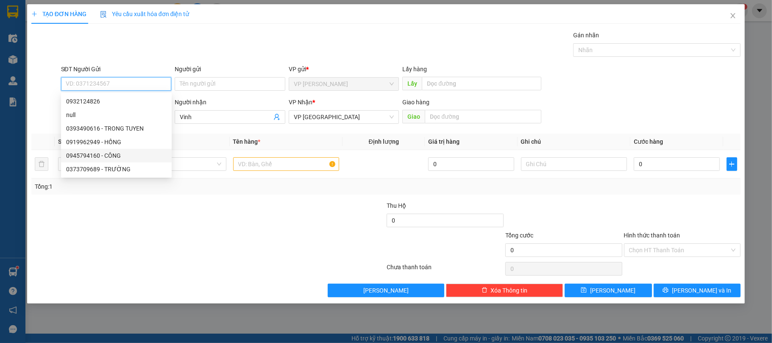
click at [105, 153] on div "0945794160 - CÔNG" at bounding box center [116, 155] width 100 height 9
type input "0945794160"
type input "CÔNG"
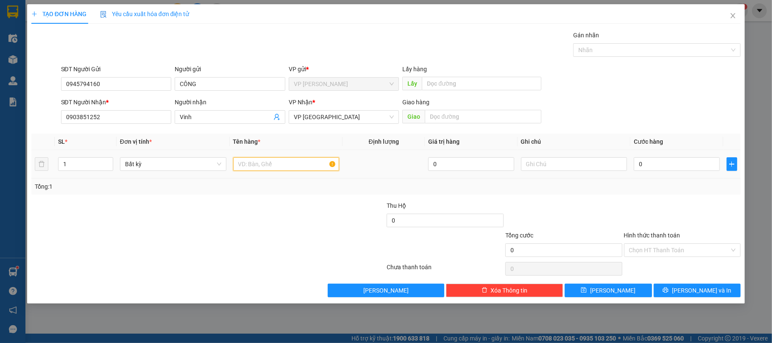
click at [296, 165] on input "text" at bounding box center [286, 164] width 106 height 14
type input "1 Amily"
click at [644, 194] on div "Tổng: 1" at bounding box center [385, 186] width 709 height 16
click at [658, 161] on input "0" at bounding box center [676, 164] width 86 height 14
type input "5"
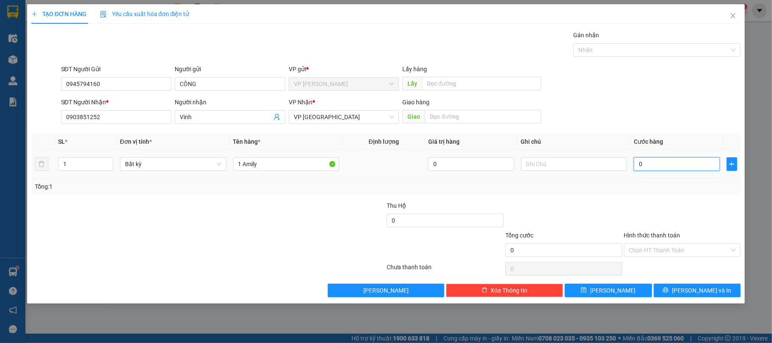
type input "5"
type input "50"
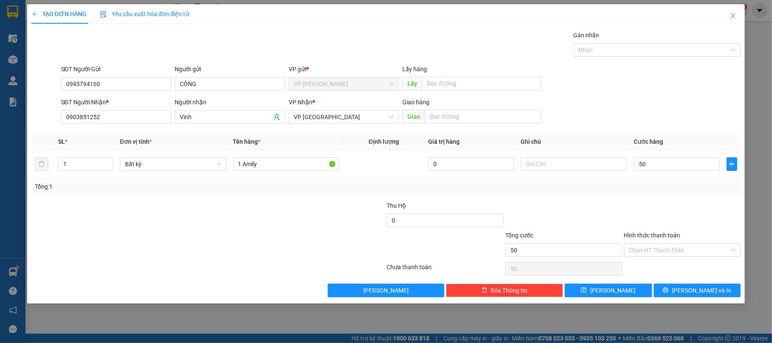
type input "50.000"
click at [667, 209] on div at bounding box center [682, 216] width 119 height 30
click at [661, 256] on input "Hình thức thanh toán" at bounding box center [679, 250] width 101 height 13
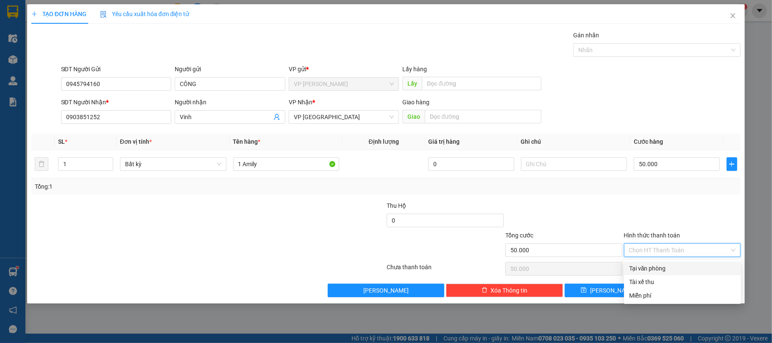
drag, startPoint x: 664, startPoint y: 273, endPoint x: 659, endPoint y: 268, distance: 6.9
click at [660, 269] on div "Tại văn phòng" at bounding box center [682, 268] width 117 height 14
type input "0"
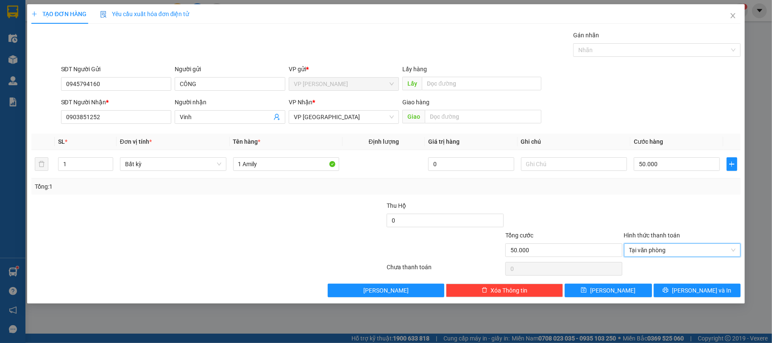
click at [584, 186] on div "Tổng: 1" at bounding box center [386, 186] width 703 height 9
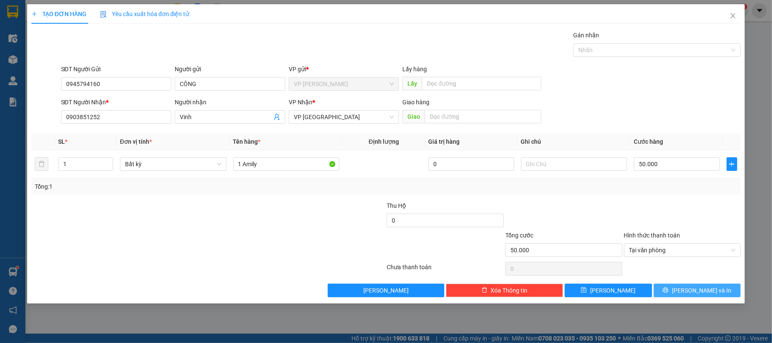
click at [697, 292] on span "[PERSON_NAME] và In" at bounding box center [701, 290] width 59 height 9
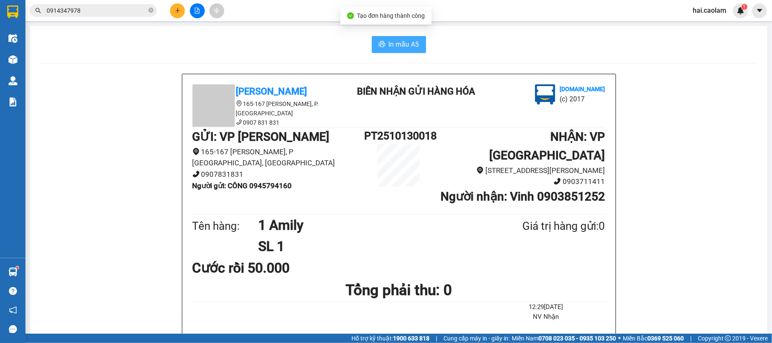
click at [393, 42] on span "In mẫu A5" at bounding box center [404, 44] width 31 height 11
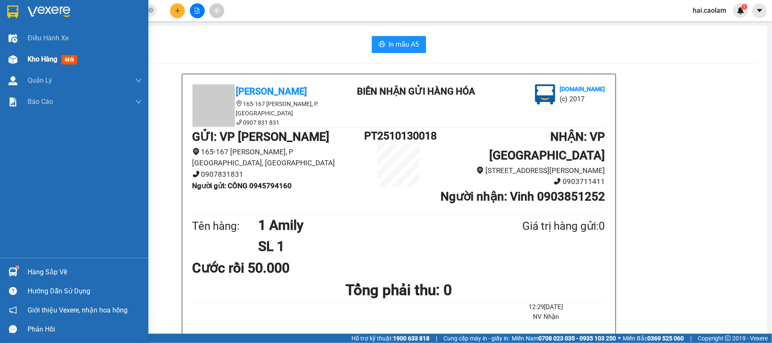
click at [13, 65] on div at bounding box center [13, 59] width 15 height 15
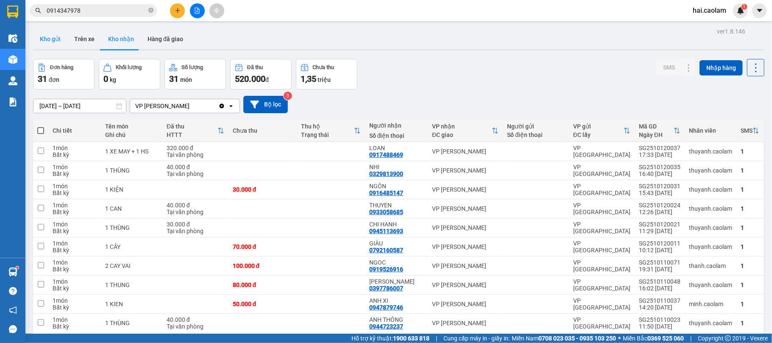
click at [55, 38] on button "Kho gửi" at bounding box center [50, 39] width 34 height 20
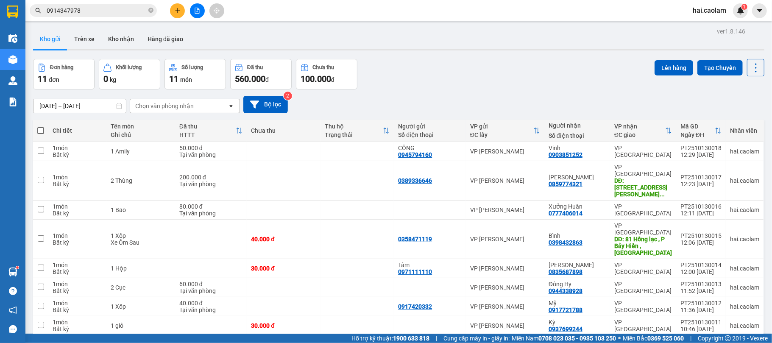
click at [710, 339] on span "100 / trang" at bounding box center [723, 343] width 31 height 8
drag, startPoint x: 212, startPoint y: 41, endPoint x: 196, endPoint y: 34, distance: 17.5
click at [211, 40] on div "Kho gửi Trên xe Kho nhận Hàng đã giao" at bounding box center [398, 40] width 731 height 22
click at [175, 12] on icon "plus" at bounding box center [178, 11] width 6 height 6
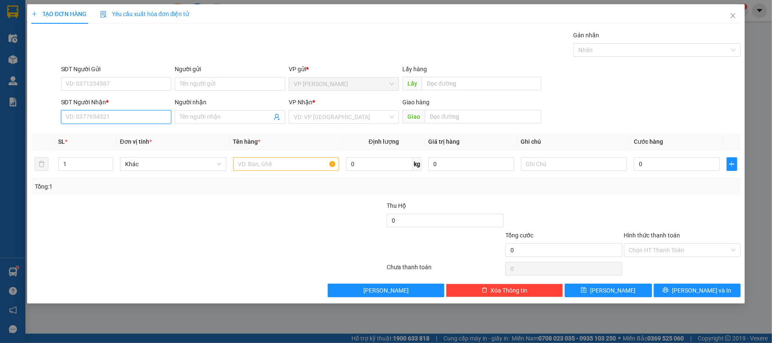
click at [103, 115] on input "SĐT Người Nhận *" at bounding box center [116, 117] width 111 height 14
type input "0"
type input "0784005707"
click at [109, 139] on div "0784005707 - Duy" at bounding box center [116, 135] width 111 height 14
type input "Duy"
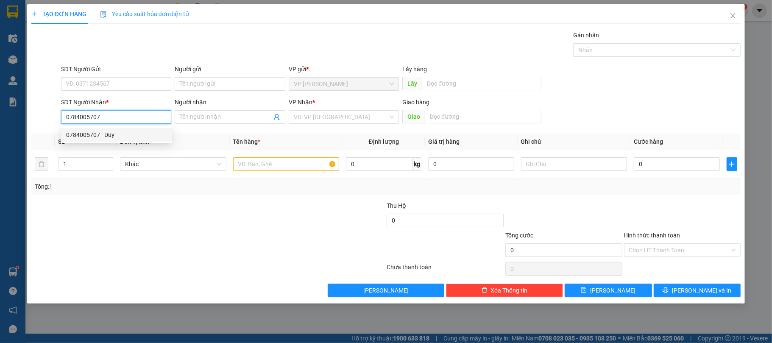
type input "440 VCC"
type input "0784005707"
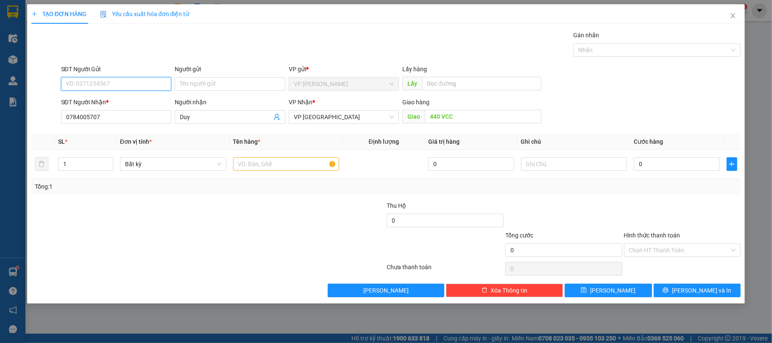
click at [136, 90] on input "SĐT Người Gửi" at bounding box center [116, 84] width 111 height 14
click at [113, 99] on div "0794723636" at bounding box center [116, 101] width 100 height 9
type input "0794723636"
click at [628, 102] on div "SĐT Người Nhận * 0784005707 Người nhận Duy VP Nhận * VP Sài Gòn Giao hàng Giao …" at bounding box center [400, 112] width 683 height 30
click at [668, 166] on input "0" at bounding box center [676, 164] width 86 height 14
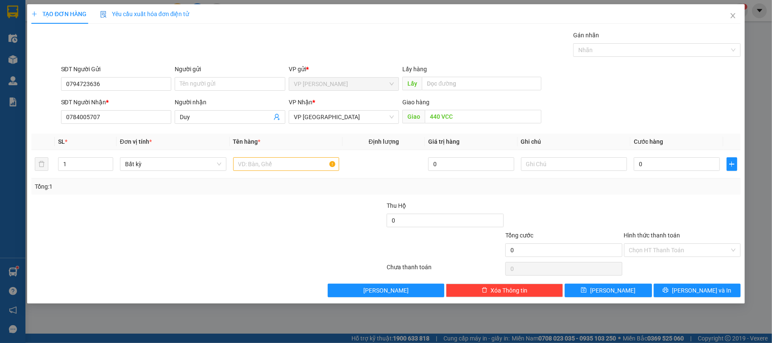
click at [612, 107] on div "SĐT Người Nhận * 0784005707 Người nhận Duy VP Nhận * VP Sài Gòn Giao hàng Giao …" at bounding box center [400, 112] width 683 height 30
click at [291, 169] on input "text" at bounding box center [286, 164] width 106 height 14
type input "1 Xốp"
drag, startPoint x: 654, startPoint y: 204, endPoint x: 664, endPoint y: 181, distance: 24.7
click at [662, 191] on div "Transit Pickup Surcharge Ids Transit Deliver Surcharge Ids Transit Deliver Surc…" at bounding box center [385, 164] width 709 height 267
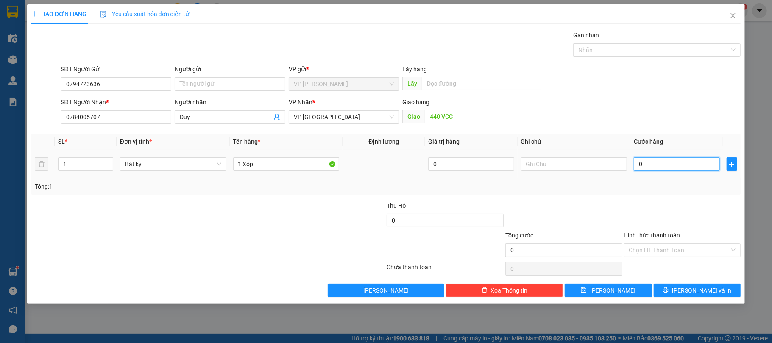
click at [661, 171] on input "0" at bounding box center [676, 164] width 86 height 14
type input "50"
click at [275, 234] on div "Tổng cước 50.000 Hình thức thanh toán Chọn HT Thanh Toán" at bounding box center [386, 246] width 711 height 30
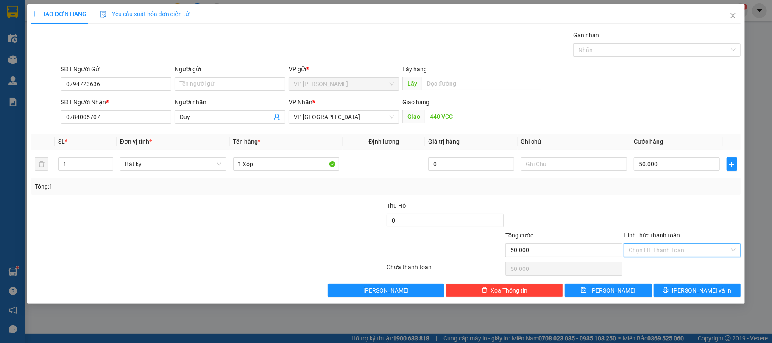
click at [670, 256] on input "Hình thức thanh toán" at bounding box center [679, 250] width 101 height 13
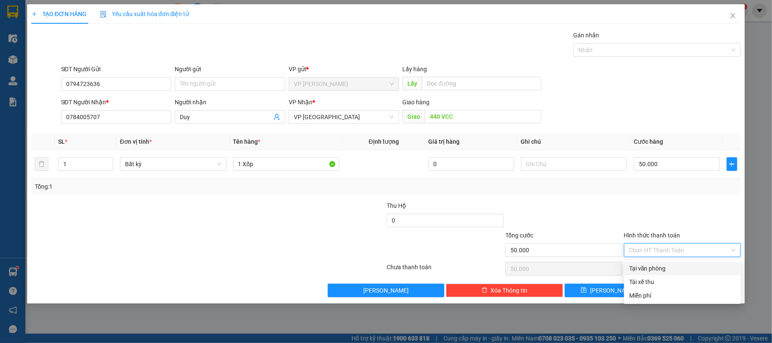
click at [662, 265] on div "Tại văn phòng" at bounding box center [682, 268] width 107 height 9
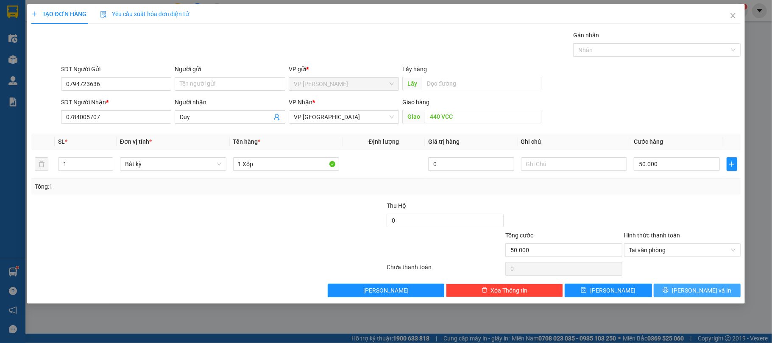
click at [713, 292] on span "[PERSON_NAME] và In" at bounding box center [701, 290] width 59 height 9
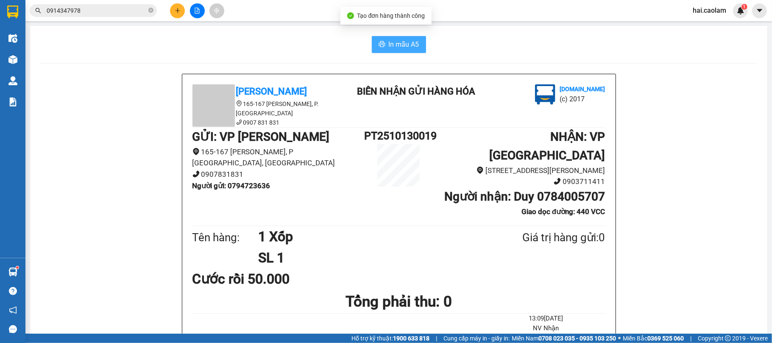
click at [378, 41] on icon "printer" at bounding box center [381, 44] width 7 height 7
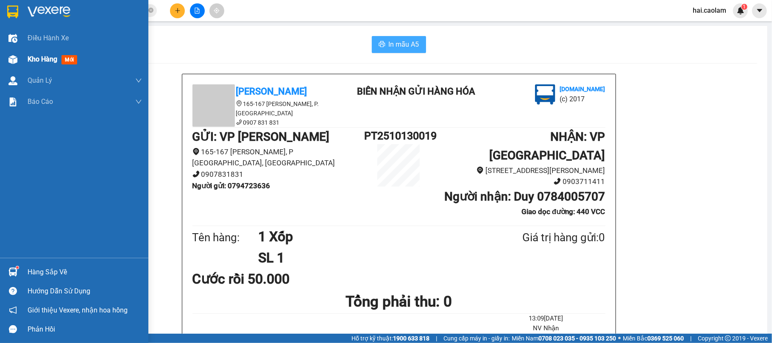
click at [20, 64] on div "Kho hàng mới" at bounding box center [74, 59] width 148 height 21
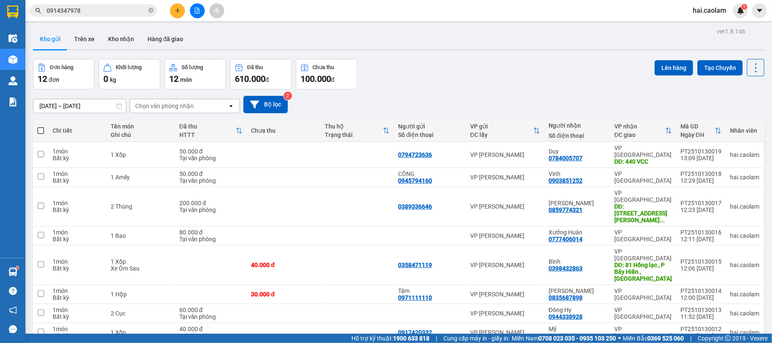
drag, startPoint x: 443, startPoint y: 56, endPoint x: 363, endPoint y: 148, distance: 121.7
click at [443, 56] on div "ver 1.8.146 Kho gửi Trên xe Kho nhận Hàng đã giao Đơn hàng 12 đơn Khối lượng 0 …" at bounding box center [399, 236] width 738 height 423
click at [42, 129] on span at bounding box center [40, 130] width 7 height 7
click at [41, 126] on input "checkbox" at bounding box center [41, 126] width 0 height 0
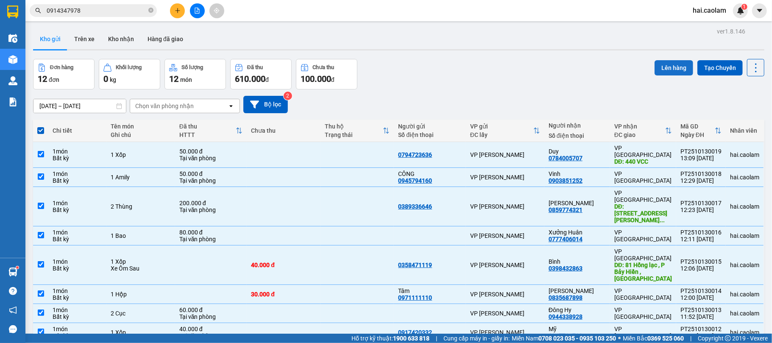
click at [667, 64] on button "Lên hàng" at bounding box center [673, 67] width 39 height 15
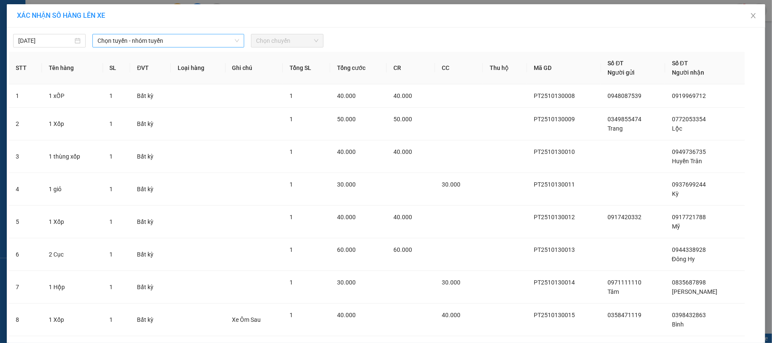
click at [193, 39] on span "Chọn tuyến - nhóm tuyến" at bounding box center [168, 40] width 142 height 13
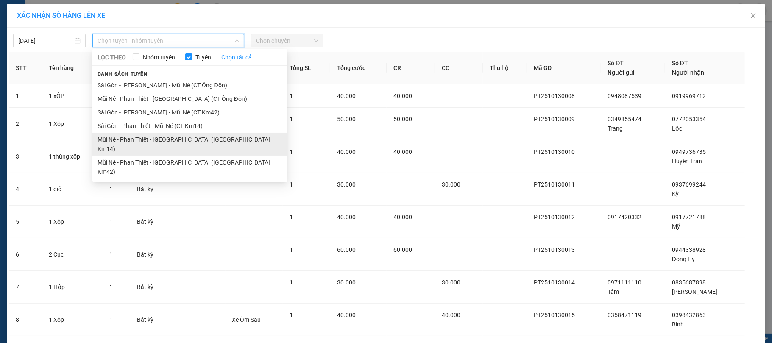
click at [192, 143] on li "Mũi Né - Phan Thiết - [GEOGRAPHIC_DATA] ([GEOGRAPHIC_DATA] Km14)" at bounding box center [189, 144] width 195 height 23
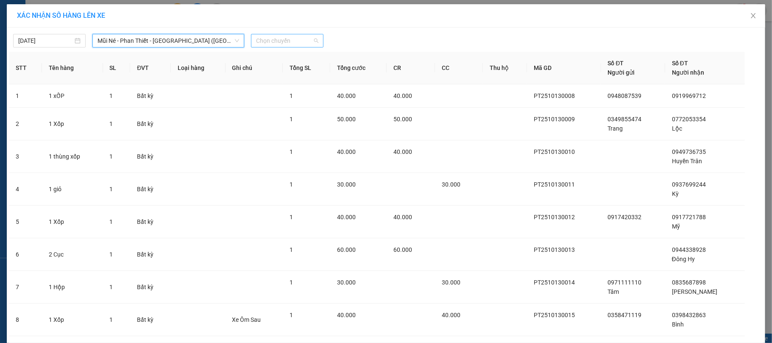
click at [263, 36] on span "Chọn chuyến" at bounding box center [287, 40] width 62 height 13
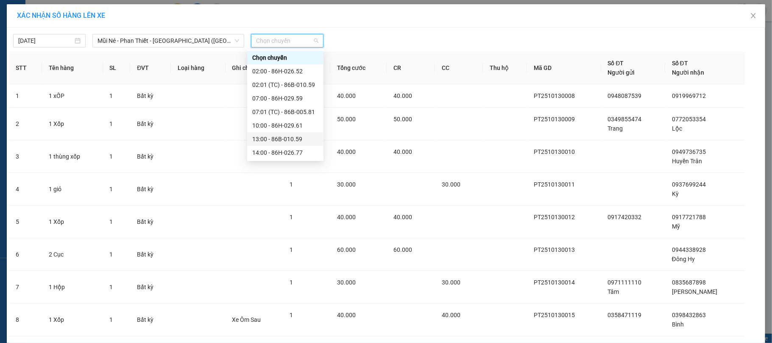
click at [275, 143] on div "13:00 - 86B-010.59" at bounding box center [285, 138] width 66 height 9
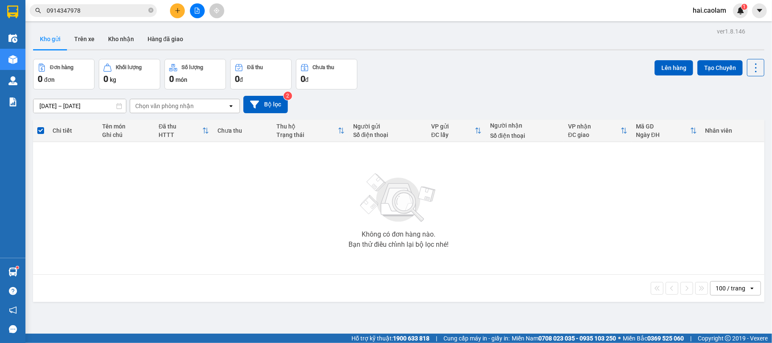
click at [413, 48] on div "Kho gửi Trên xe Kho nhận Hàng đã giao" at bounding box center [398, 40] width 731 height 22
click at [177, 12] on icon "plus" at bounding box center [178, 11] width 6 height 6
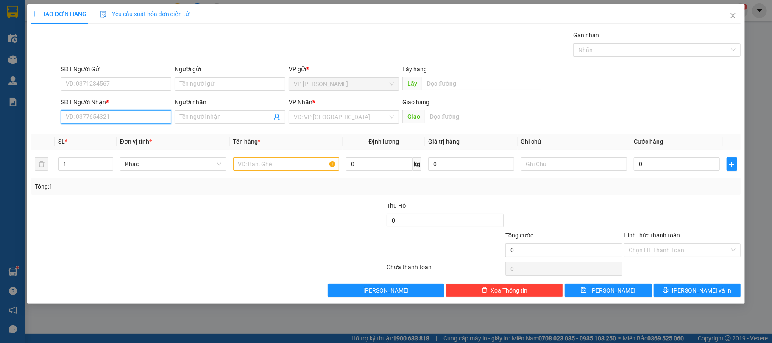
drag, startPoint x: 143, startPoint y: 117, endPoint x: 170, endPoint y: 111, distance: 28.0
click at [143, 117] on input "SĐT Người Nhận *" at bounding box center [116, 117] width 111 height 14
click at [117, 133] on div "0903367300" at bounding box center [116, 134] width 100 height 9
type input "0903367300"
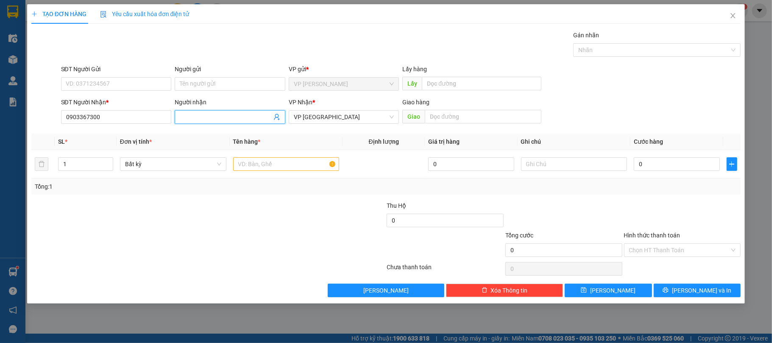
click at [208, 119] on input "Người nhận" at bounding box center [226, 116] width 92 height 9
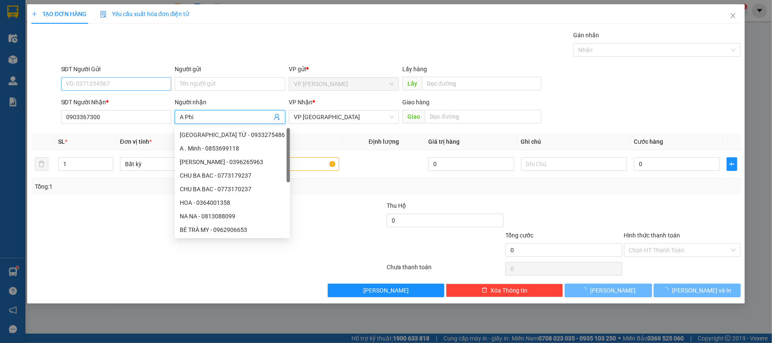
type input "A Phi"
click at [125, 83] on input "SĐT Người Gửi" at bounding box center [116, 84] width 111 height 14
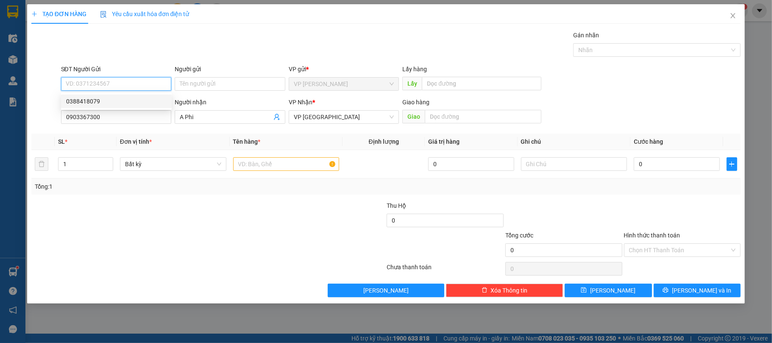
click at [96, 103] on div "0388418079" at bounding box center [116, 101] width 100 height 9
type input "0388418079"
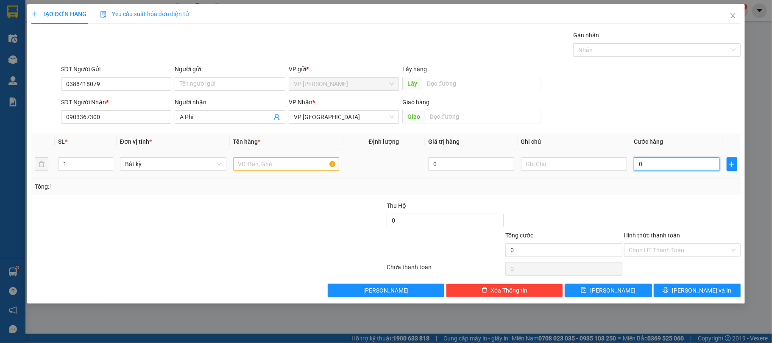
click at [670, 164] on input "0" at bounding box center [676, 164] width 86 height 14
type input "3"
type input "30"
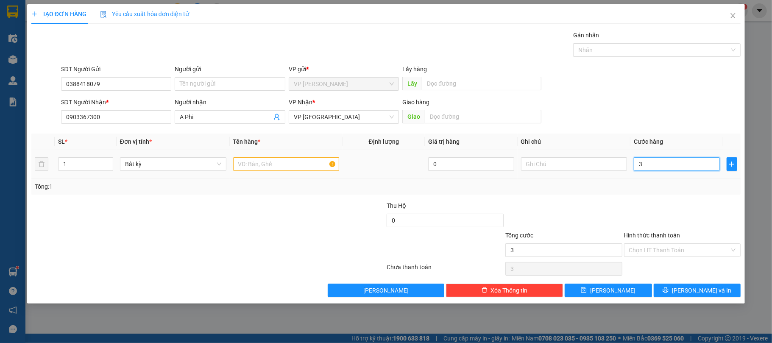
type input "30"
type input "30.000"
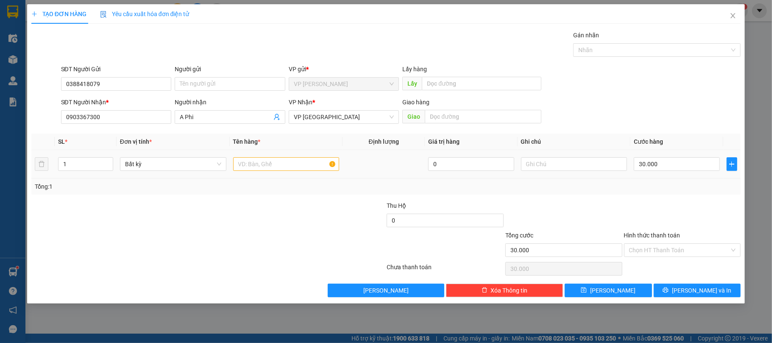
drag, startPoint x: 294, startPoint y: 186, endPoint x: 294, endPoint y: 166, distance: 19.5
click at [292, 185] on div "Tổng: 1" at bounding box center [167, 186] width 264 height 9
drag, startPoint x: 294, startPoint y: 166, endPoint x: 306, endPoint y: 164, distance: 12.0
click at [294, 165] on input "text" at bounding box center [286, 164] width 106 height 14
type input "1 Hộp"
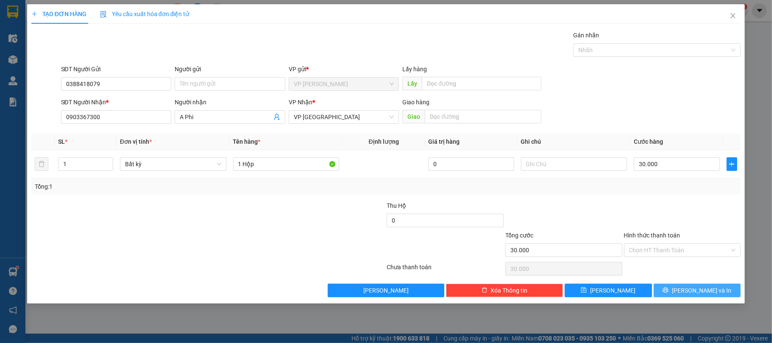
click at [692, 293] on span "[PERSON_NAME] và In" at bounding box center [701, 290] width 59 height 9
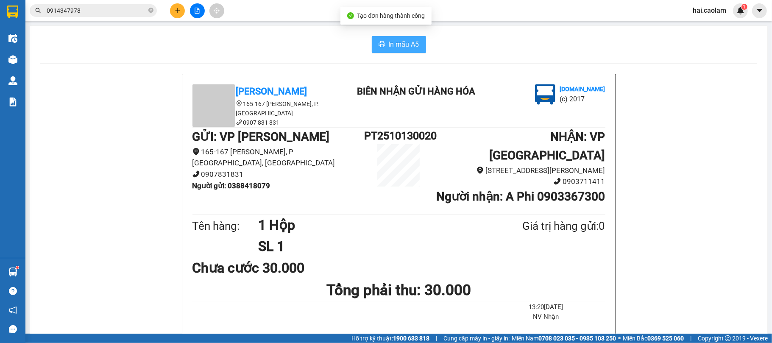
click at [402, 47] on span "In mẫu A5" at bounding box center [404, 44] width 31 height 11
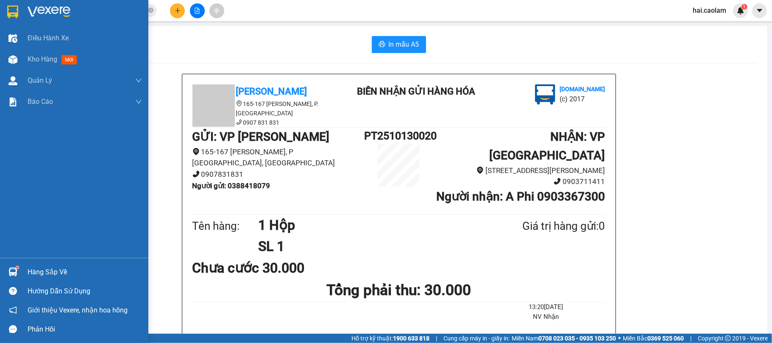
drag, startPoint x: 16, startPoint y: 267, endPoint x: 24, endPoint y: 269, distance: 8.2
click at [17, 269] on div at bounding box center [13, 271] width 15 height 15
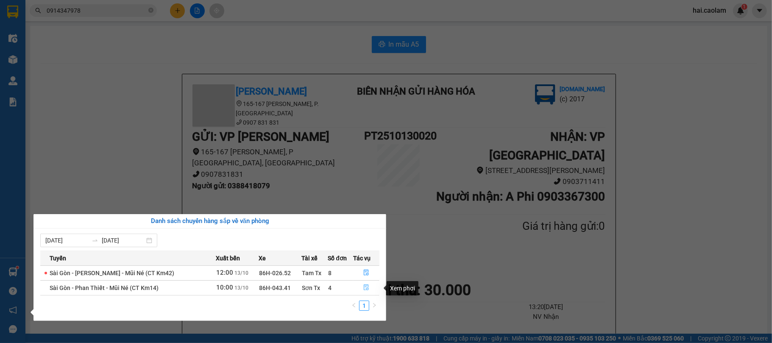
click at [363, 290] on icon "file-done" at bounding box center [366, 287] width 6 height 6
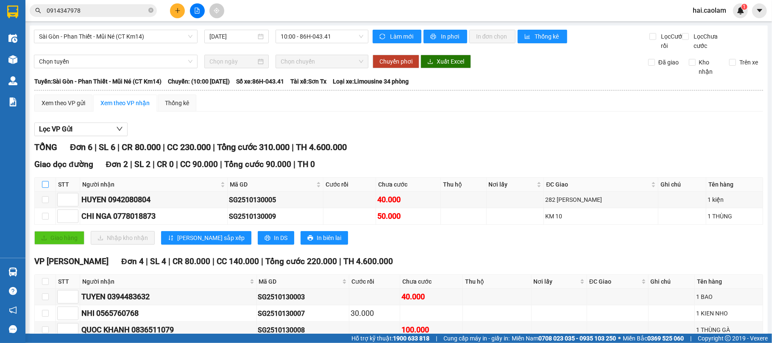
click at [47, 188] on input "checkbox" at bounding box center [45, 184] width 7 height 7
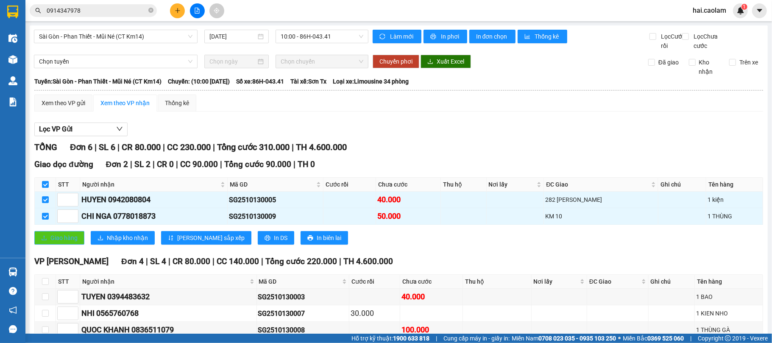
click at [73, 242] on span "Giao hàng" at bounding box center [63, 237] width 27 height 9
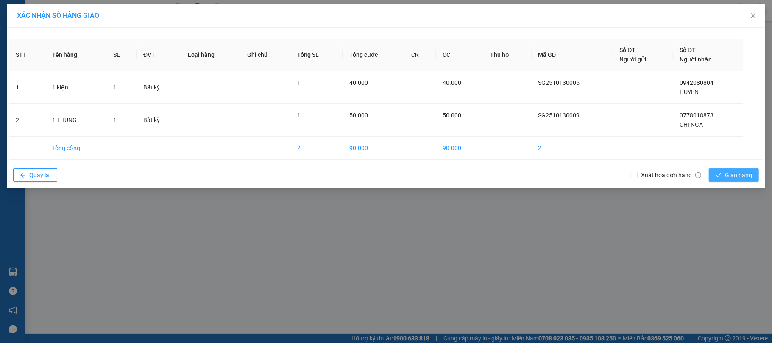
click at [731, 175] on span "Giao hàng" at bounding box center [738, 174] width 27 height 9
